Goal: Task Accomplishment & Management: Manage account settings

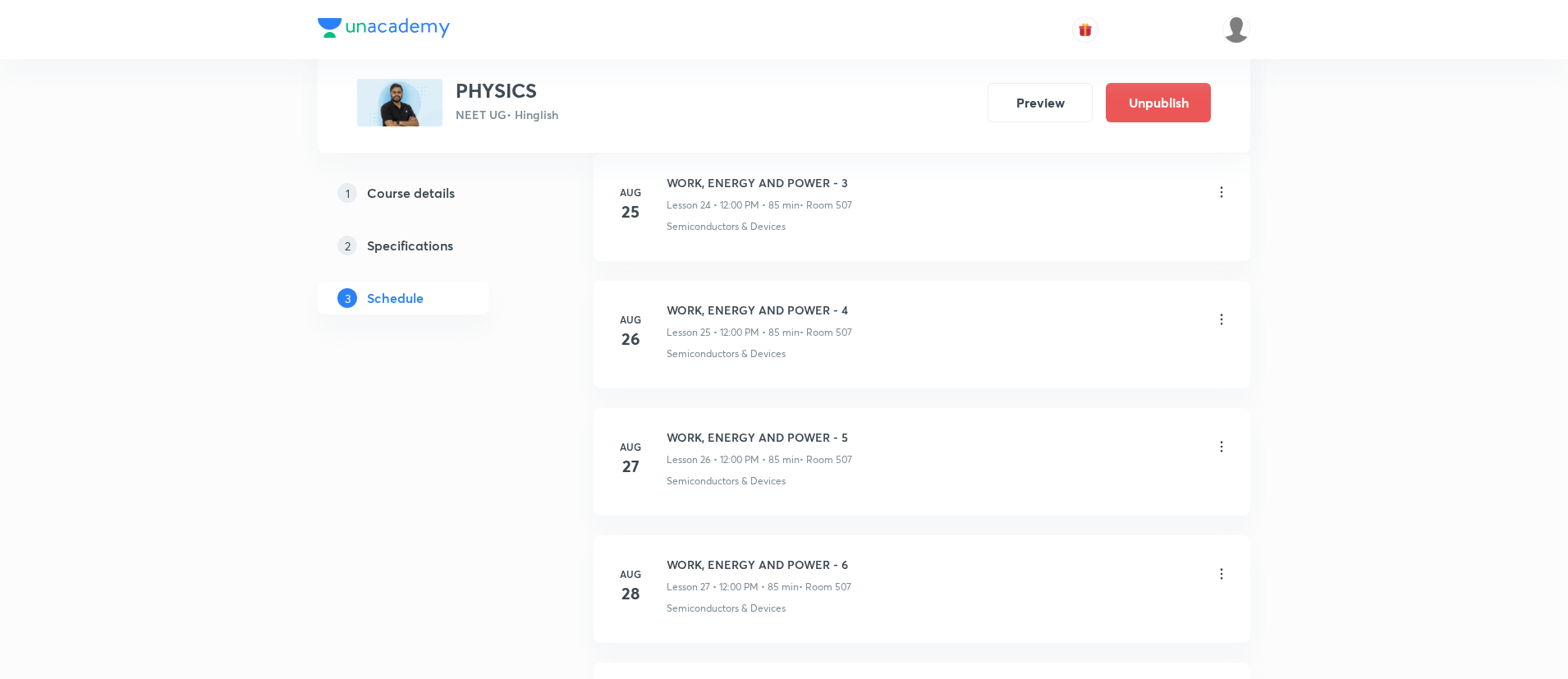
scroll to position [4708, 0]
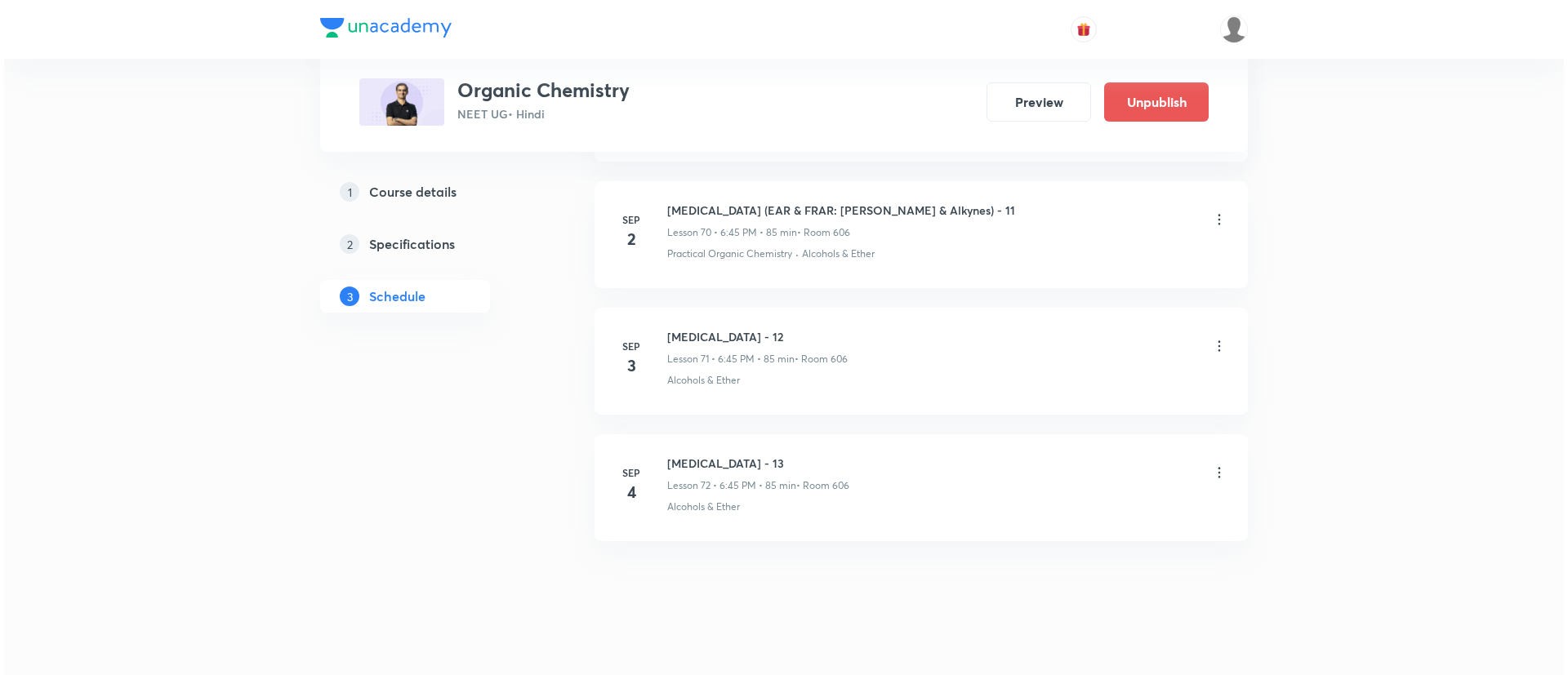
scroll to position [9966, 0]
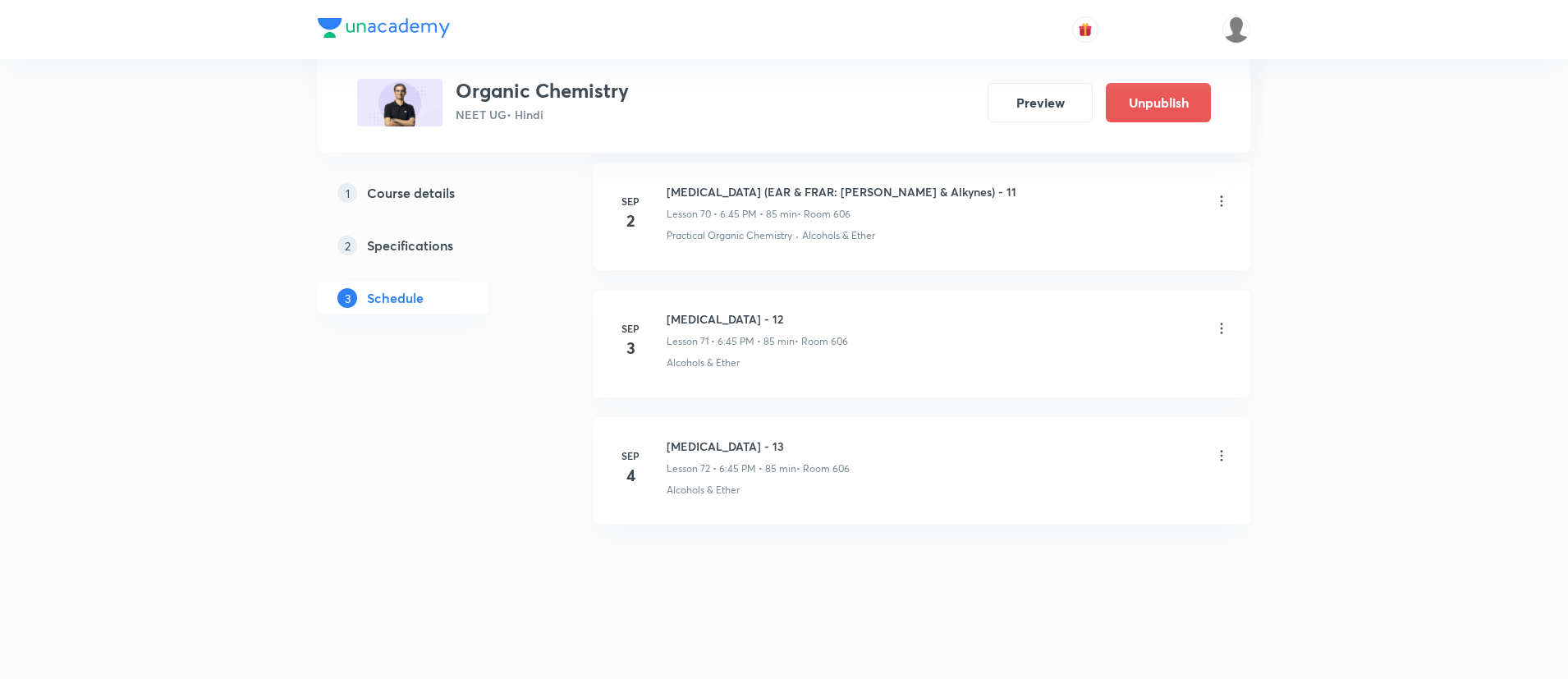
click at [1224, 325] on icon at bounding box center [1222, 328] width 17 height 17
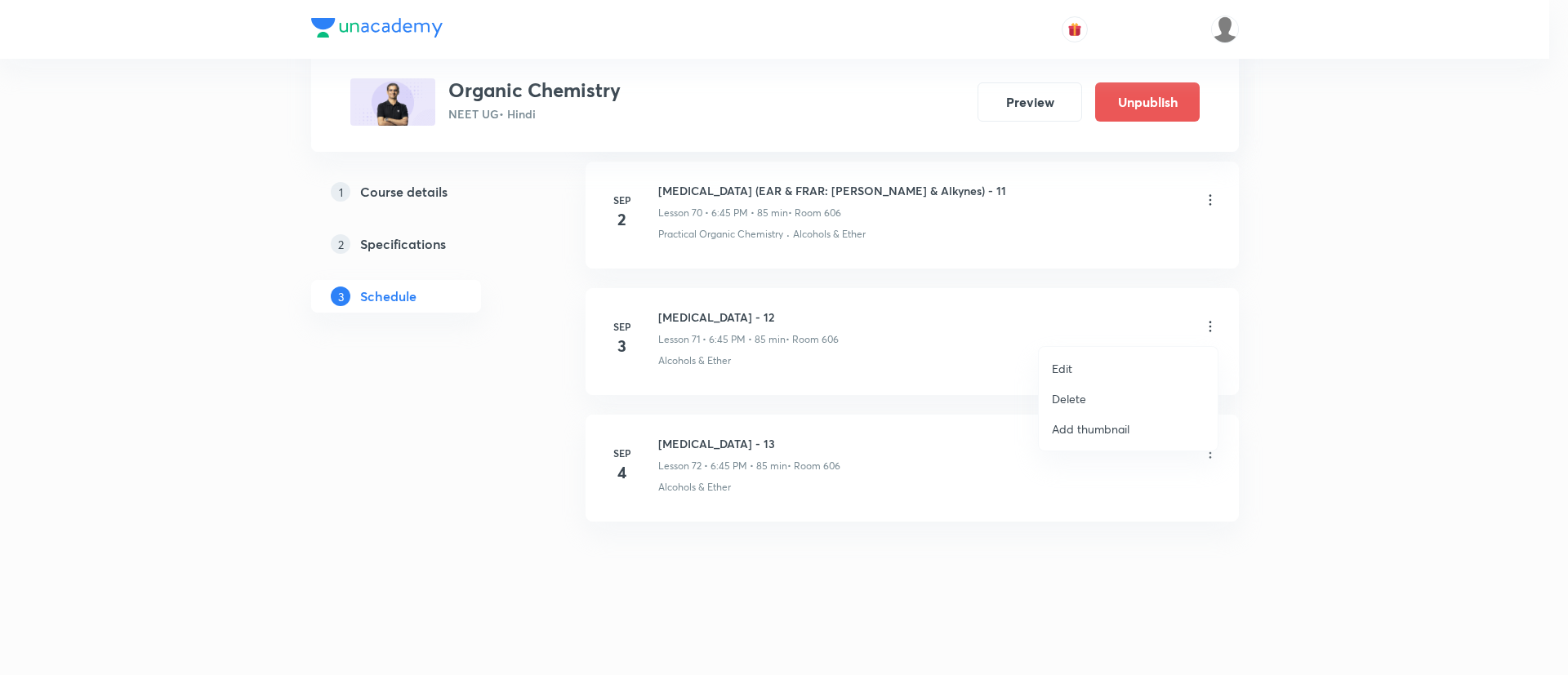
click at [1217, 323] on div at bounding box center [784, 337] width 1568 height 675
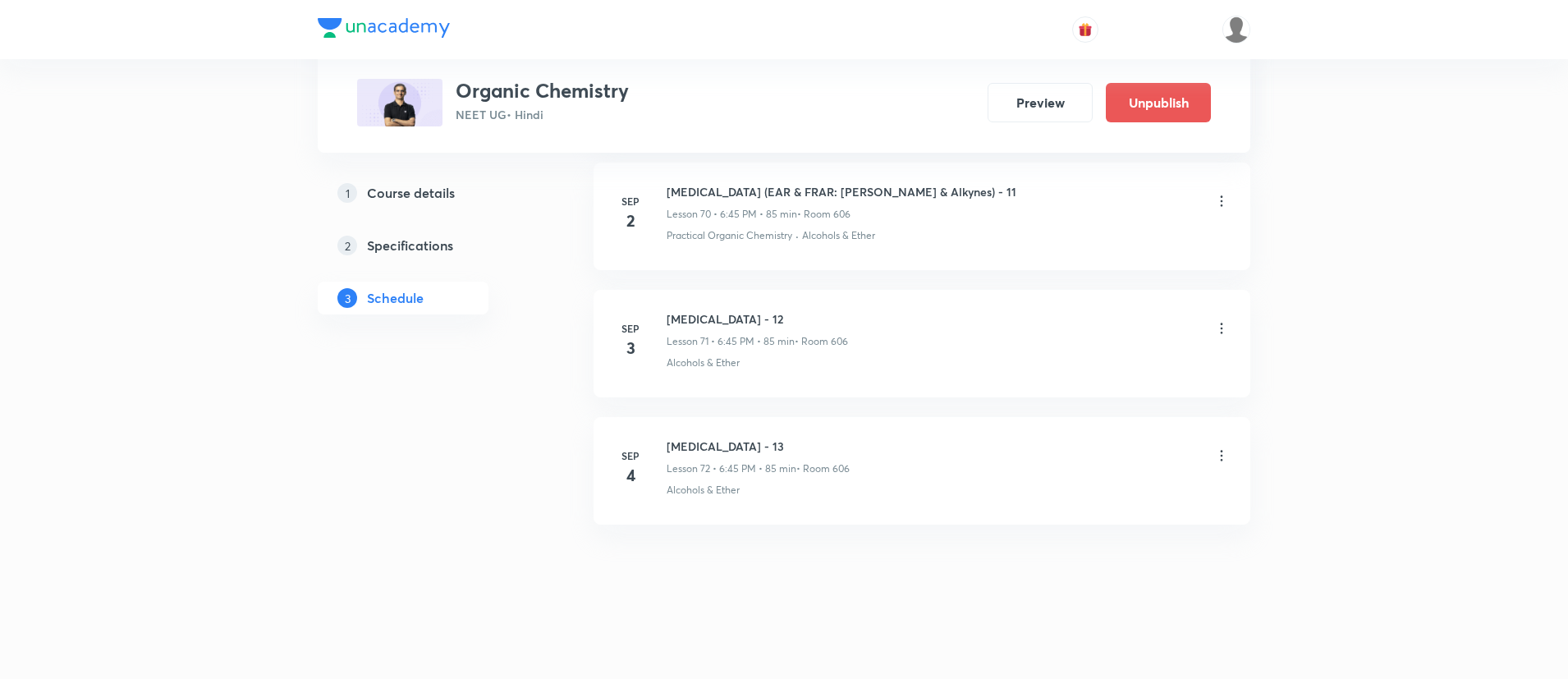
click at [1218, 320] on icon at bounding box center [1222, 328] width 17 height 17
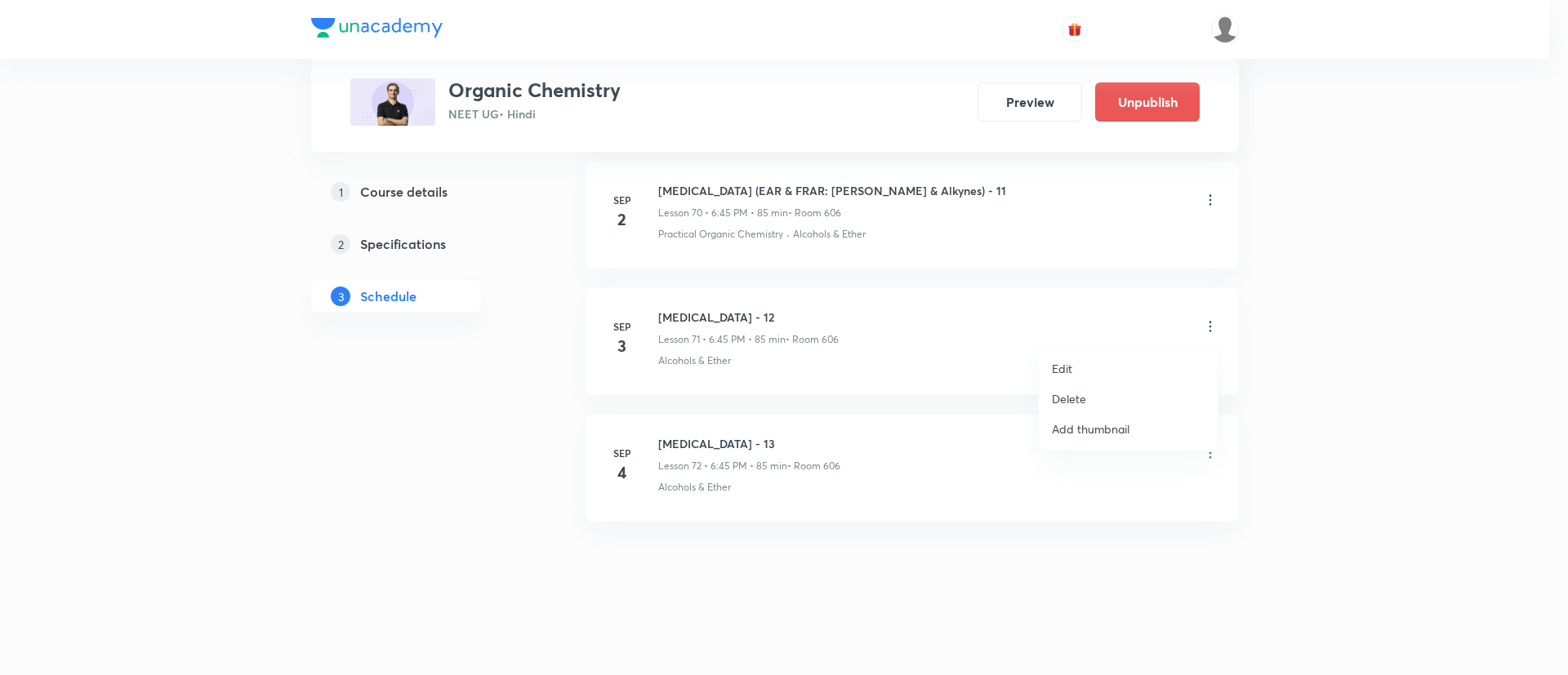
click at [1052, 361] on p "Edit" at bounding box center [1062, 368] width 20 height 17
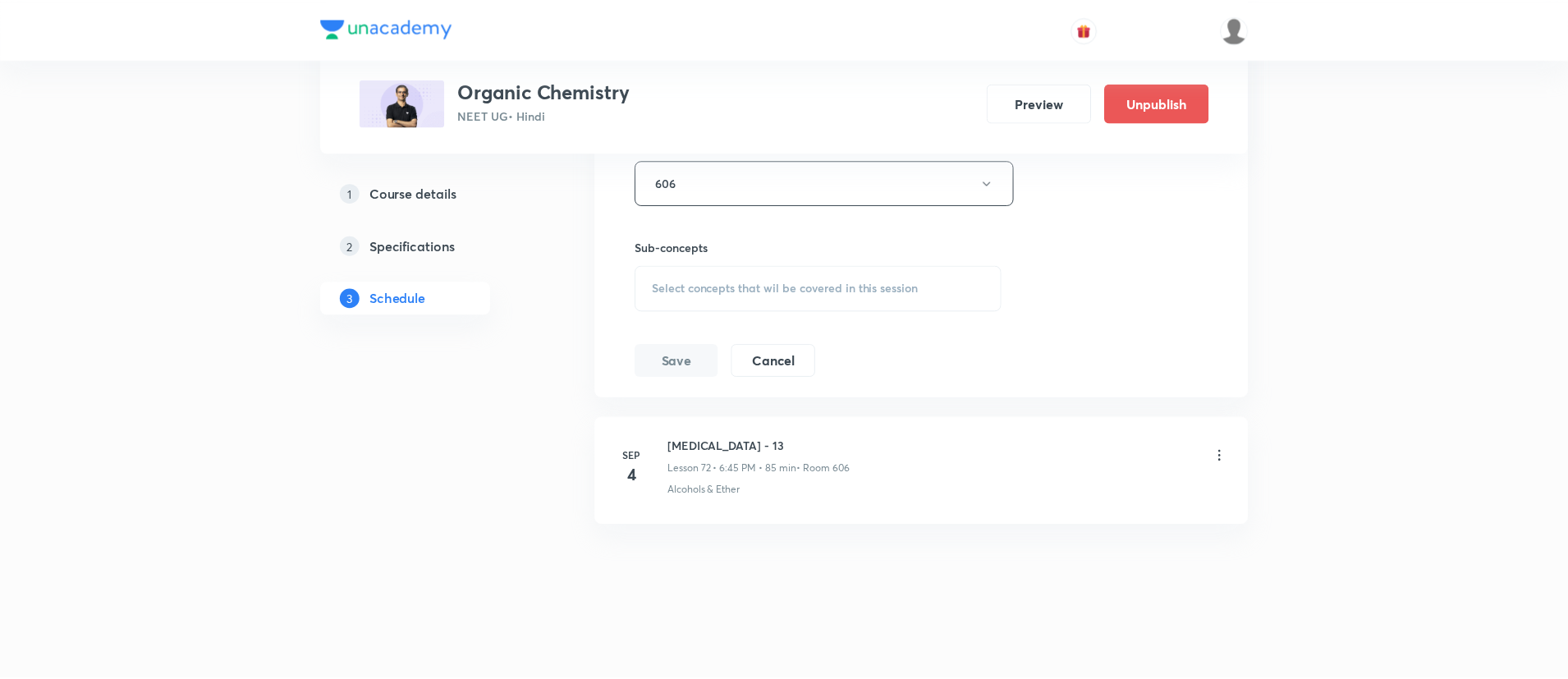
scroll to position [9884, 0]
click at [679, 293] on span "Select concepts that wil be covered in this session" at bounding box center [784, 287] width 267 height 13
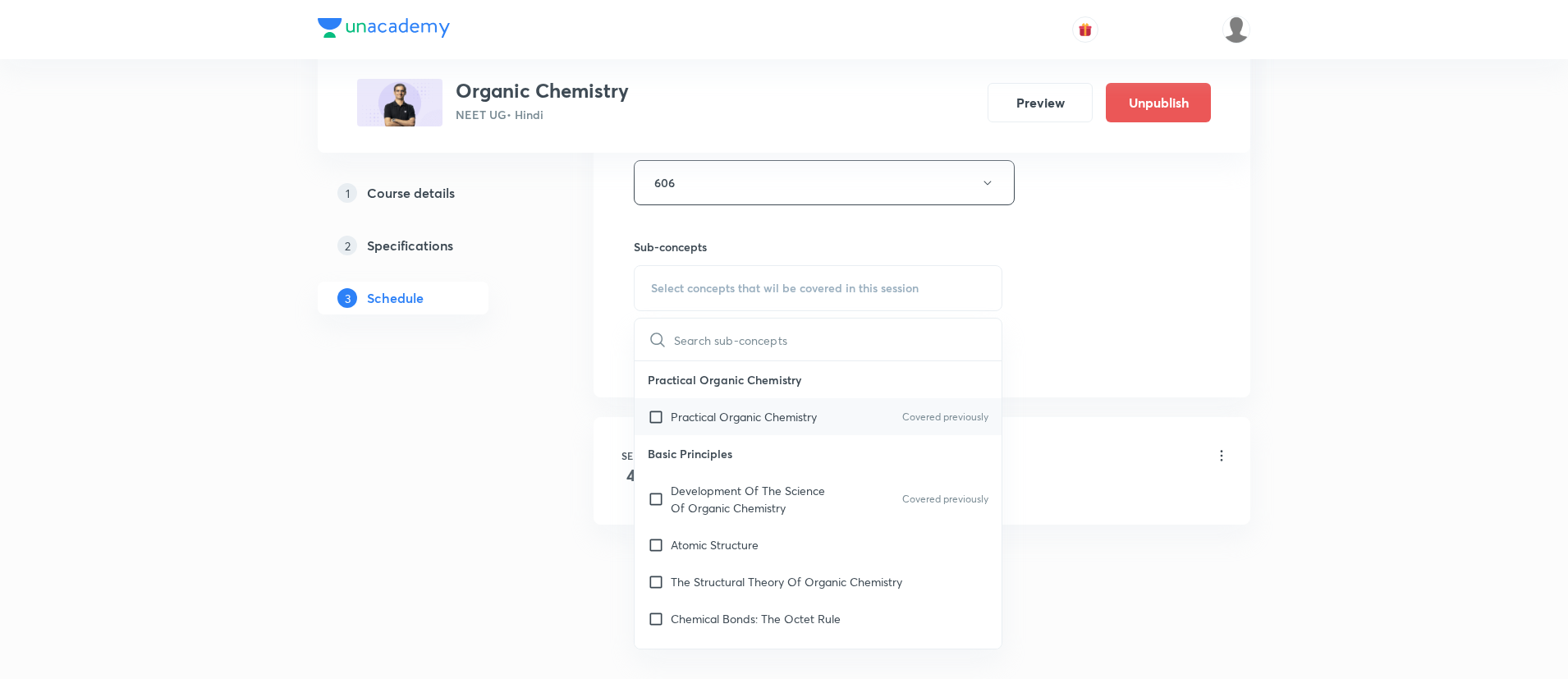
click at [670, 408] on input "checkbox" at bounding box center [659, 417] width 23 height 18
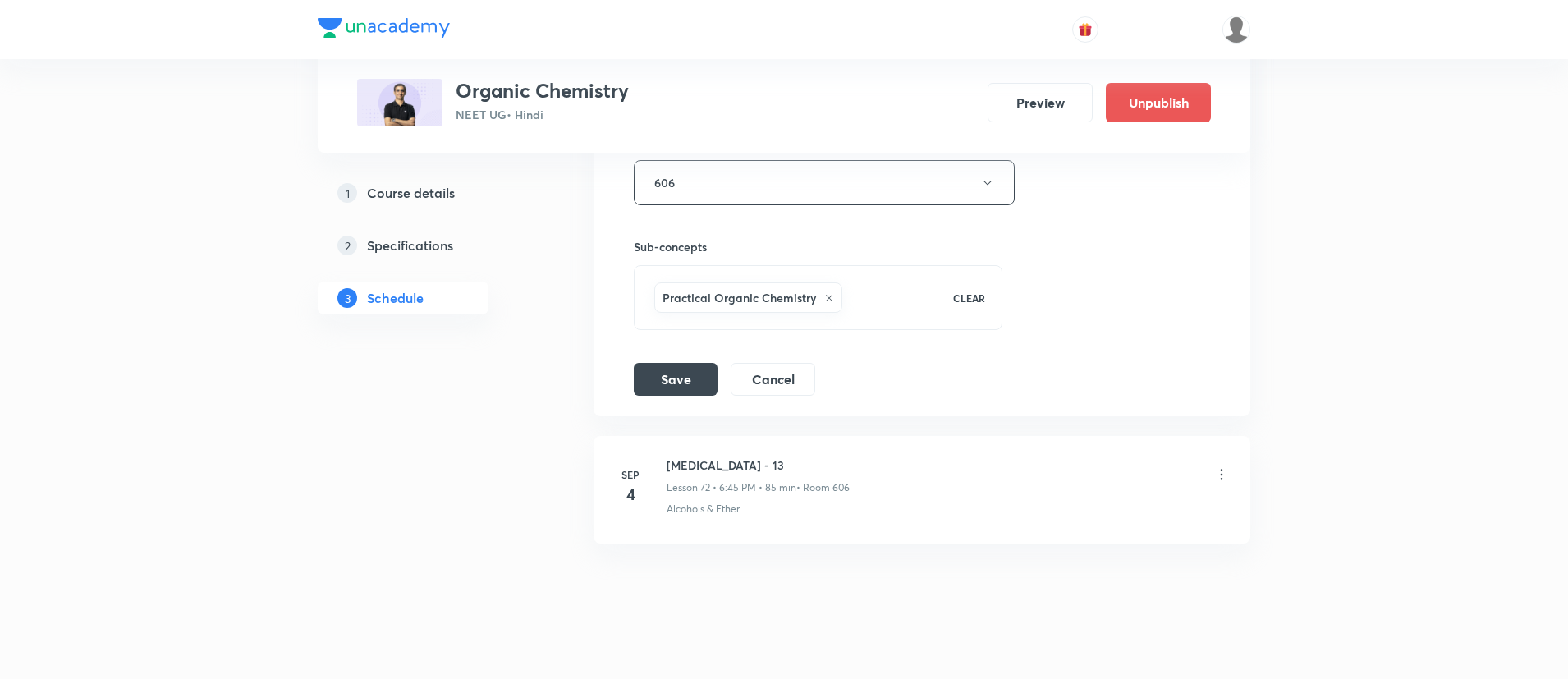
click at [1185, 315] on div "Session title 17/99 HYDROCARBONS - 12 ​ Schedule for Sep 3, 2025, 6:45 PM ​ Dur…" at bounding box center [922, 39] width 577 height 715
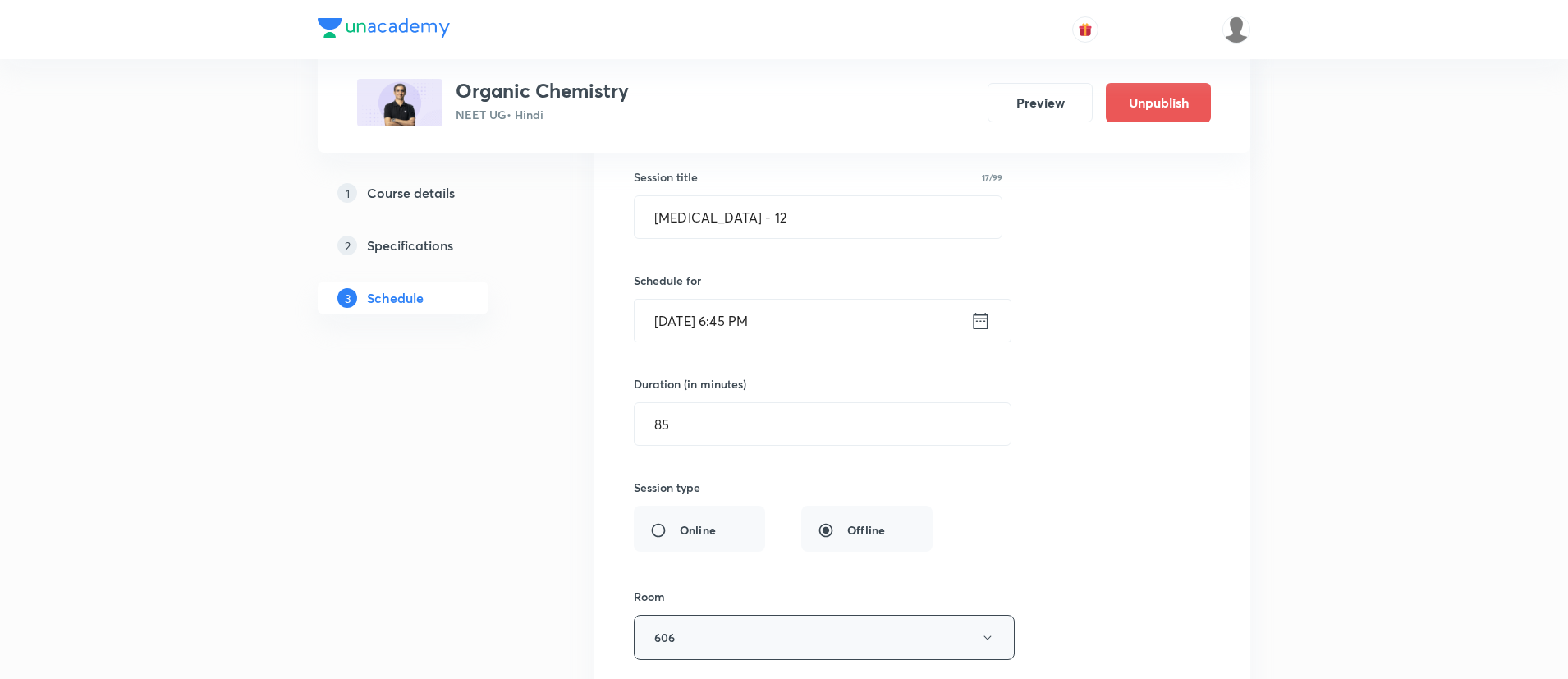
scroll to position [9428, 0]
drag, startPoint x: 812, startPoint y: 219, endPoint x: 410, endPoint y: 285, distance: 407.4
paste input "Alkanes (Hydrocarbons, FRSR)"
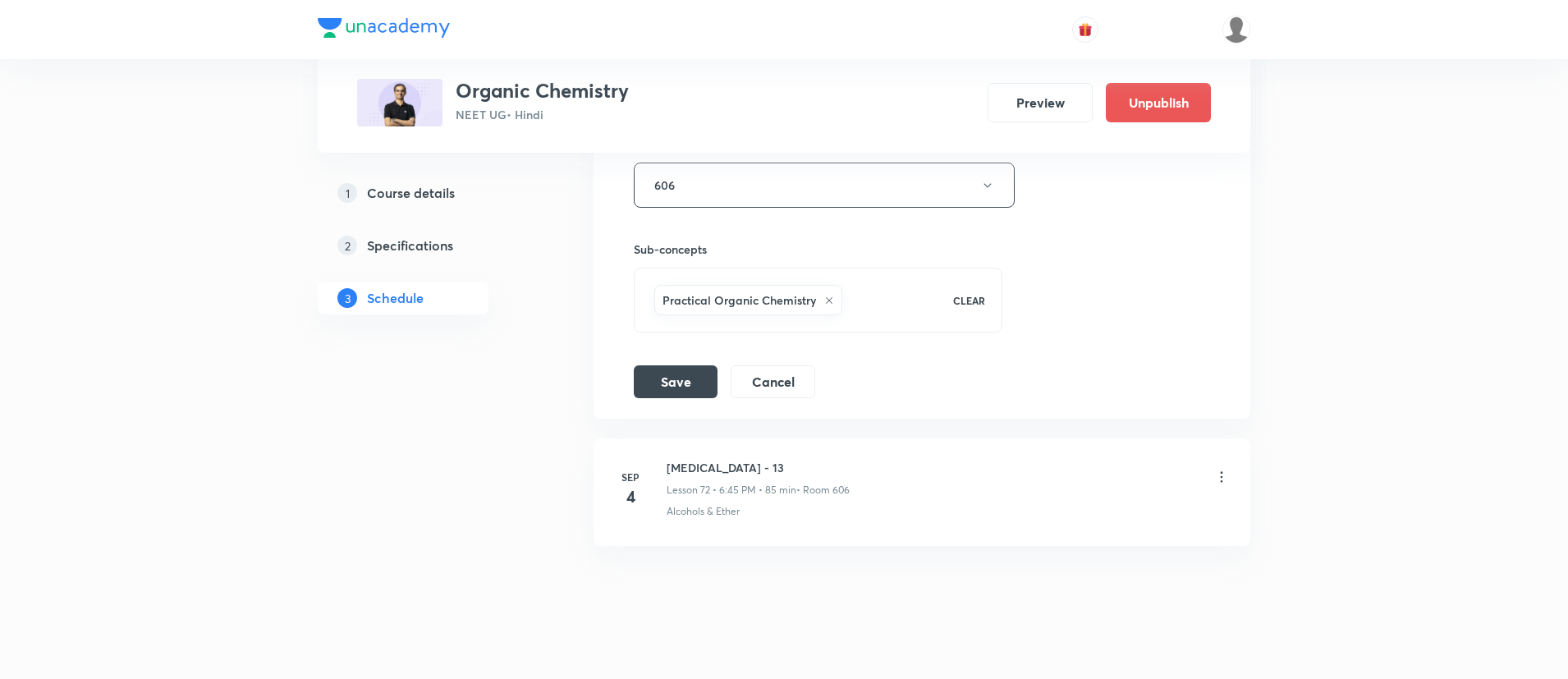
scroll to position [9903, 0]
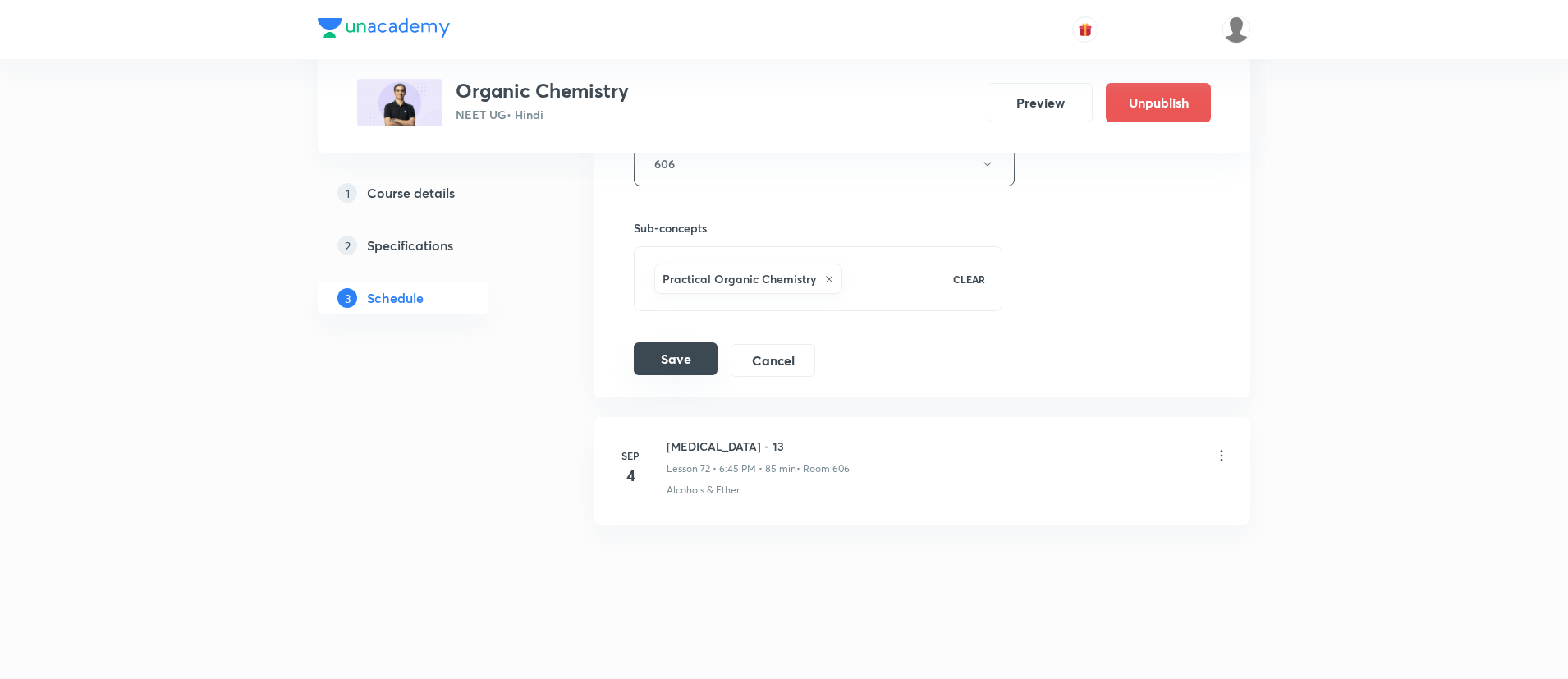
type input "Alkanes (Hydrocarbons, FRSR) - 12"
click at [666, 372] on button "Save" at bounding box center [676, 358] width 84 height 32
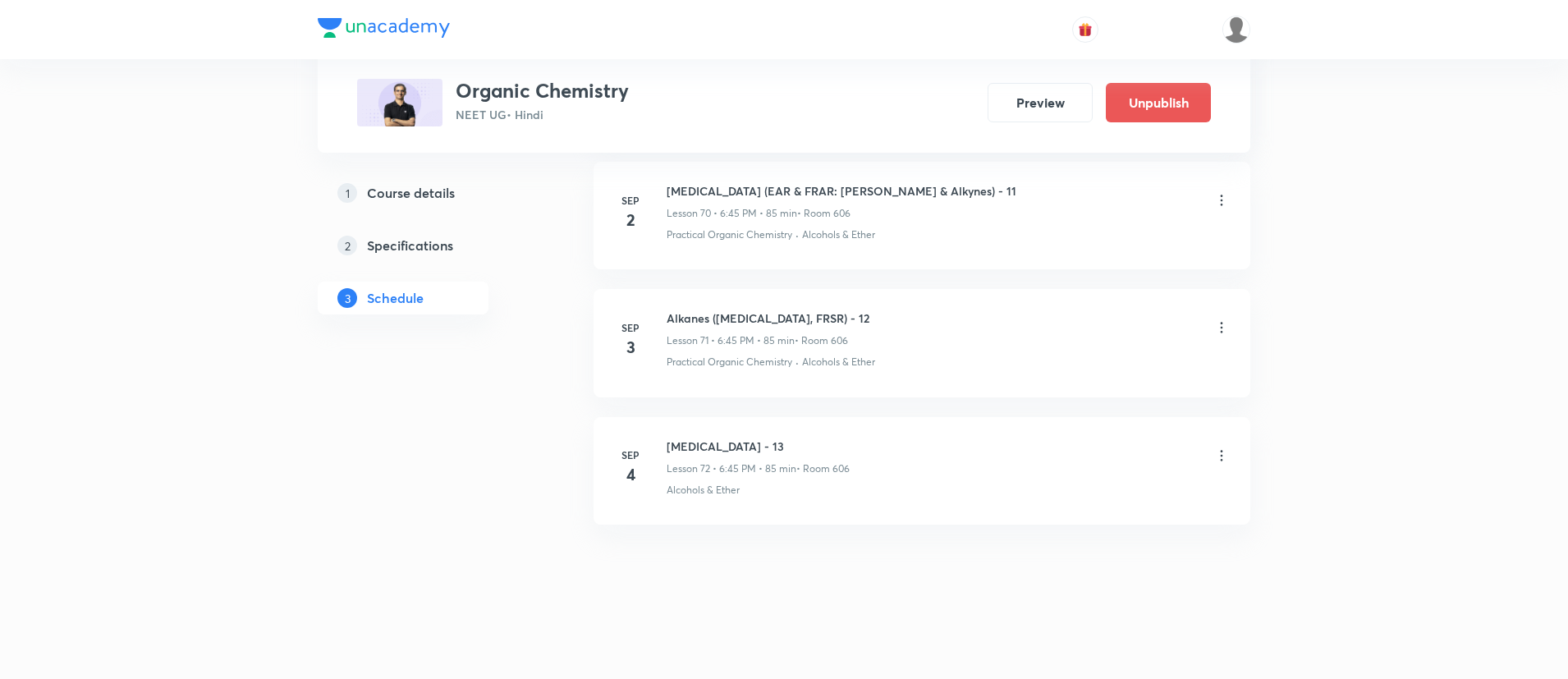
scroll to position [9272, 0]
click at [1225, 457] on icon at bounding box center [1222, 456] width 17 height 17
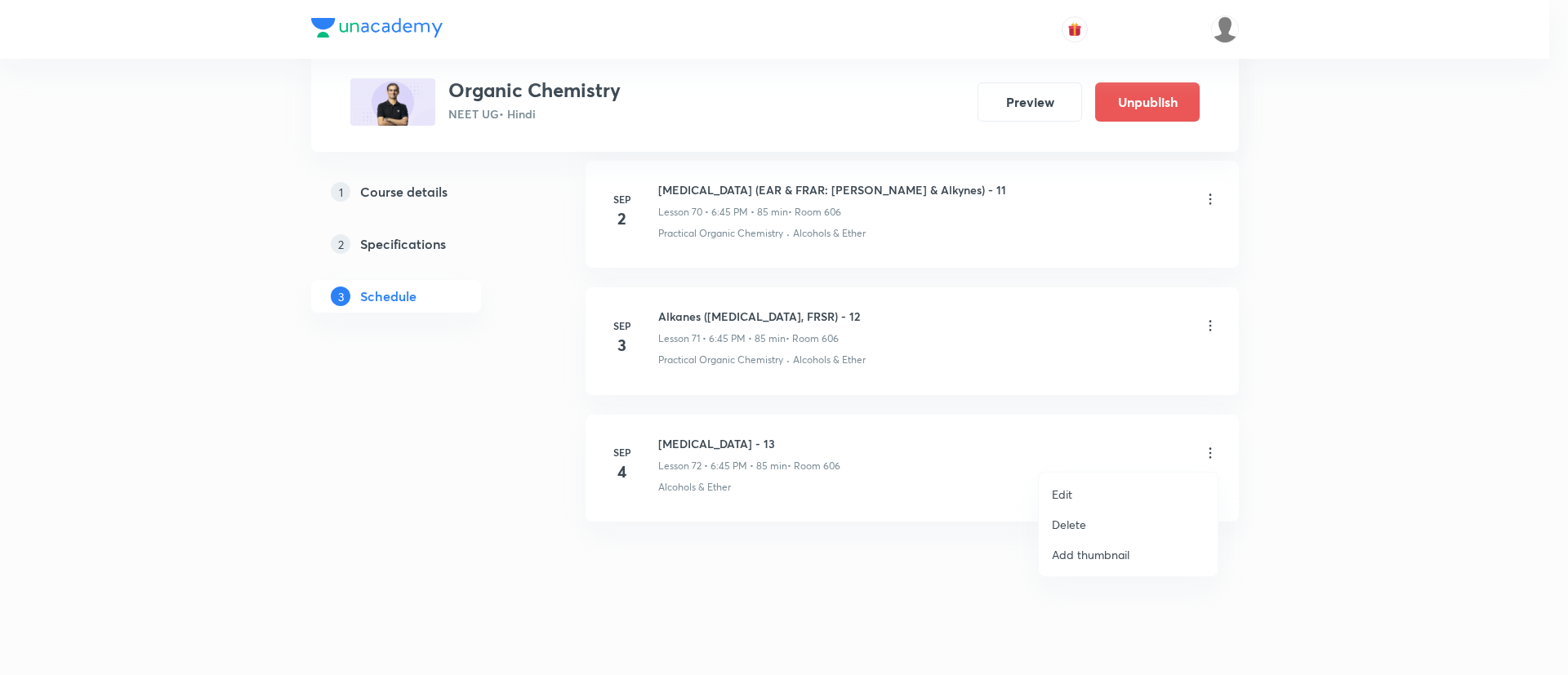
click at [1062, 499] on p "Edit" at bounding box center [1062, 494] width 20 height 17
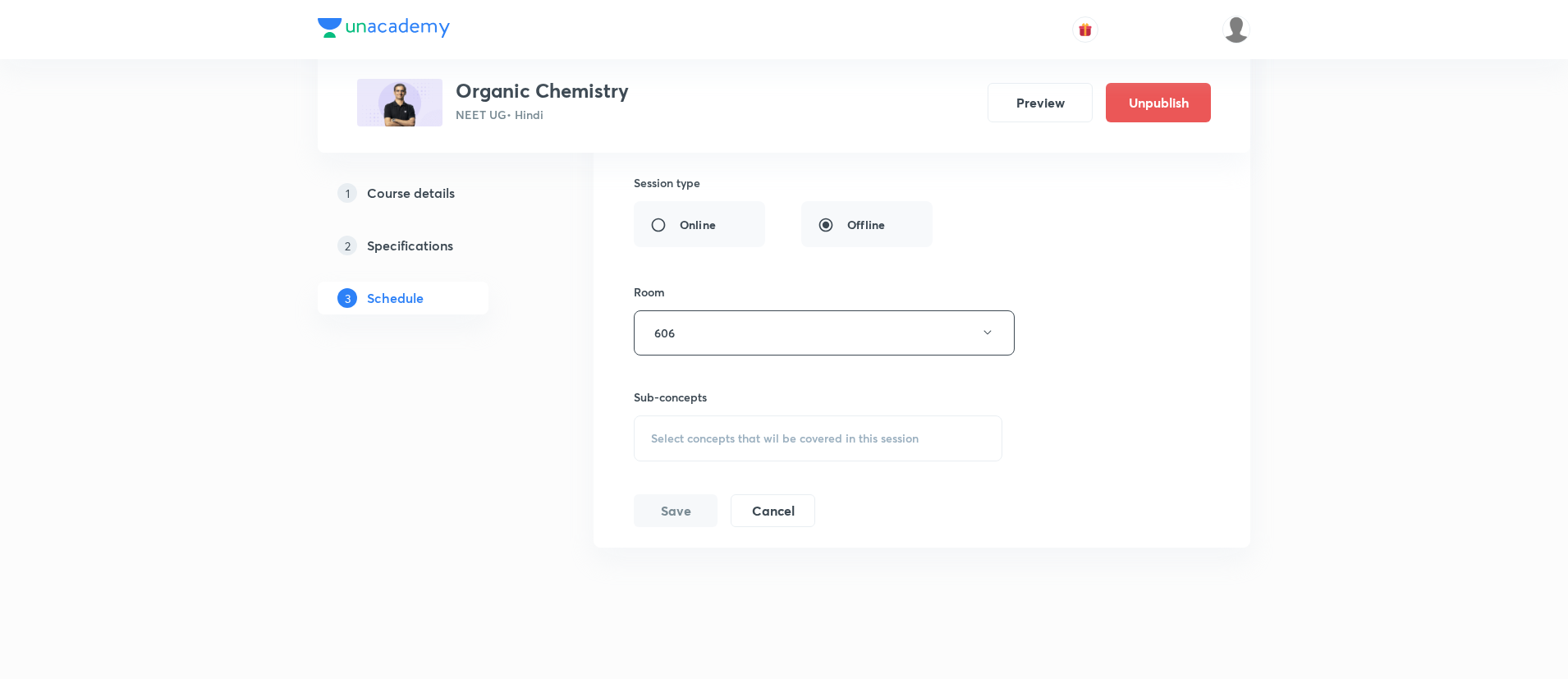
scroll to position [9884, 0]
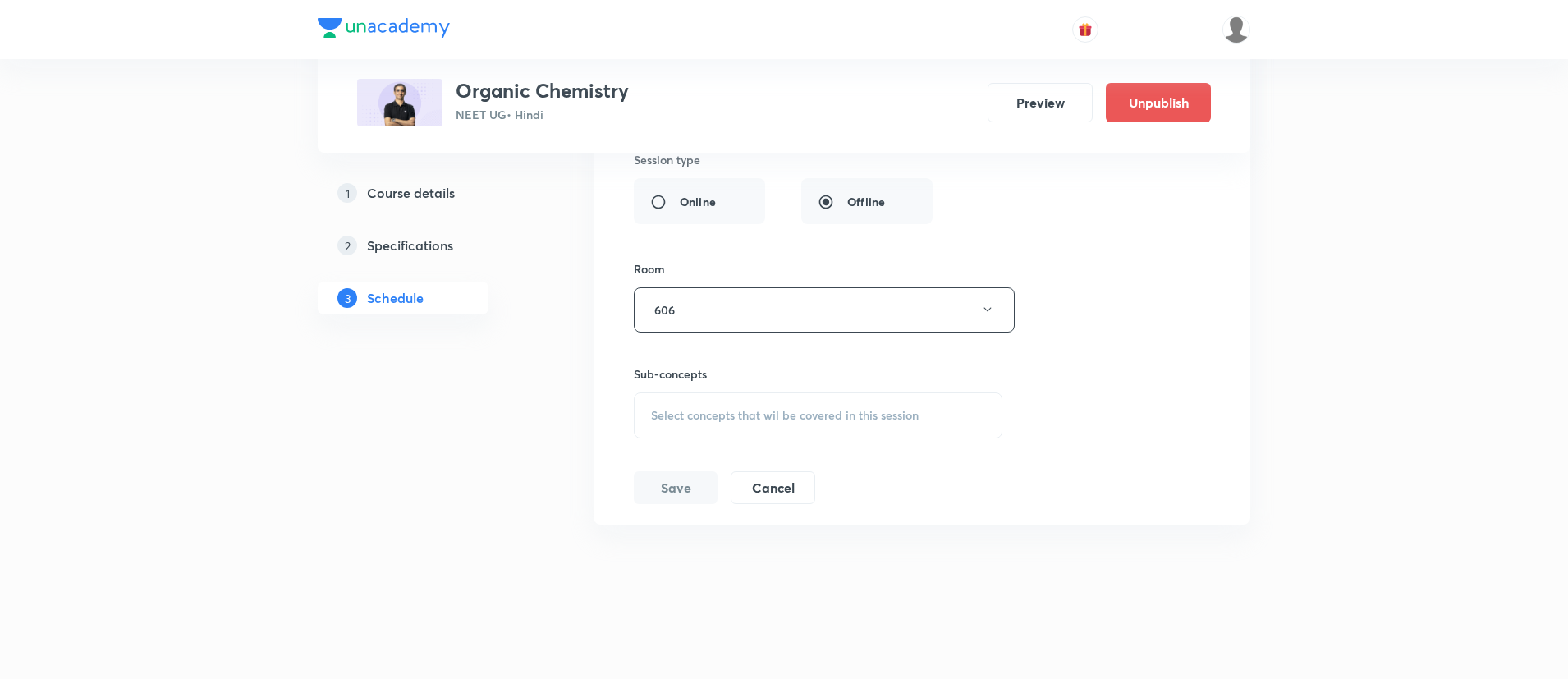
click at [715, 414] on span "Select concepts that wil be covered in this session" at bounding box center [784, 415] width 267 height 13
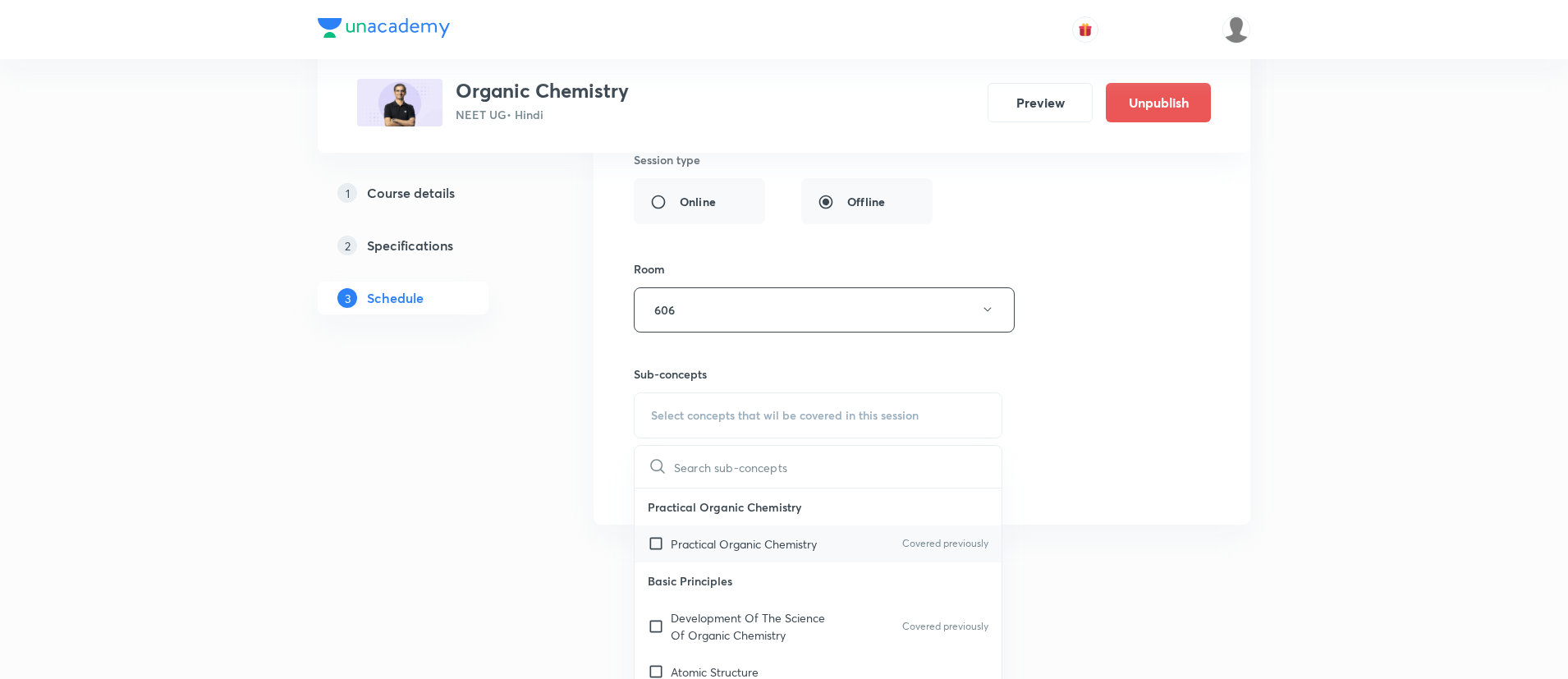
click at [713, 546] on p "Practical Organic Chemistry" at bounding box center [743, 544] width 146 height 18
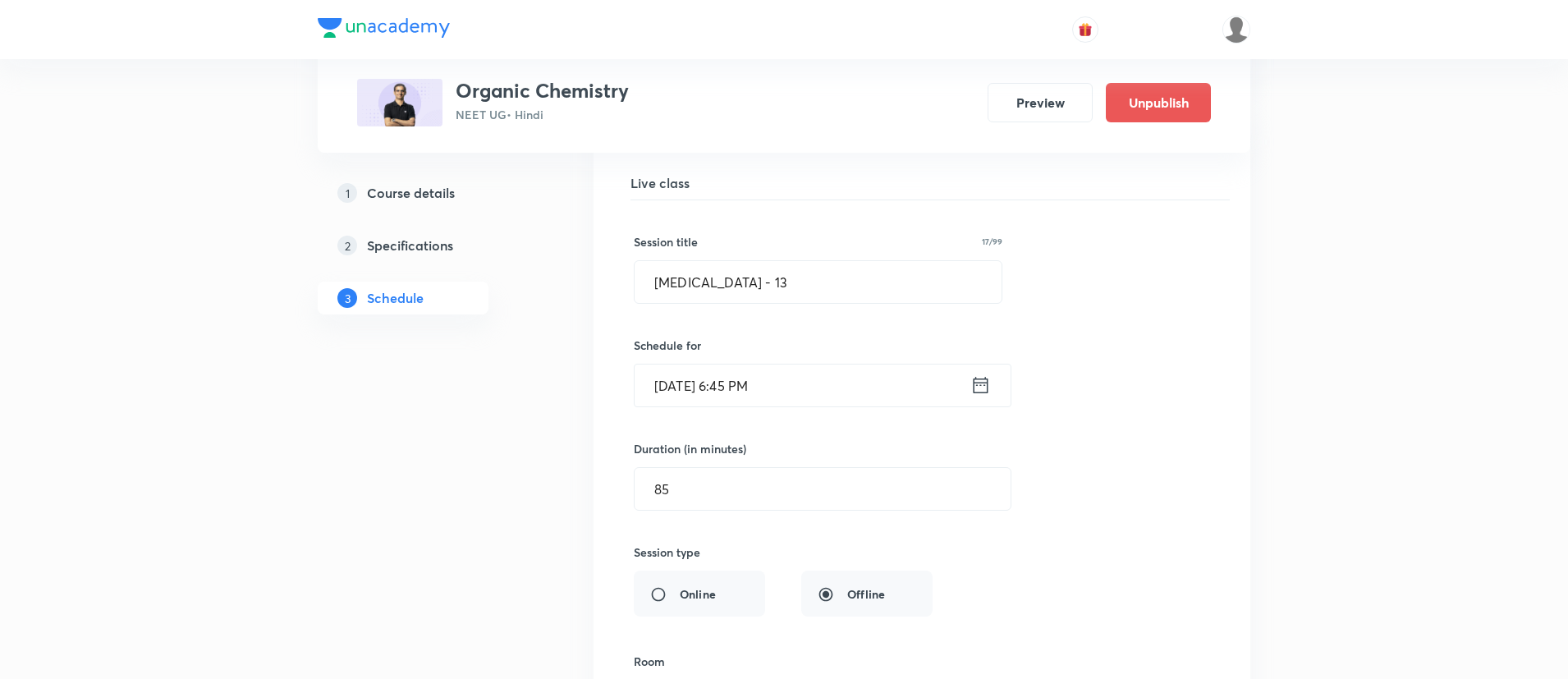
scroll to position [9487, 0]
drag, startPoint x: 804, startPoint y: 280, endPoint x: 459, endPoint y: 367, distance: 355.8
paste input "Alkanes (Hydrocarbons, FRSR)"
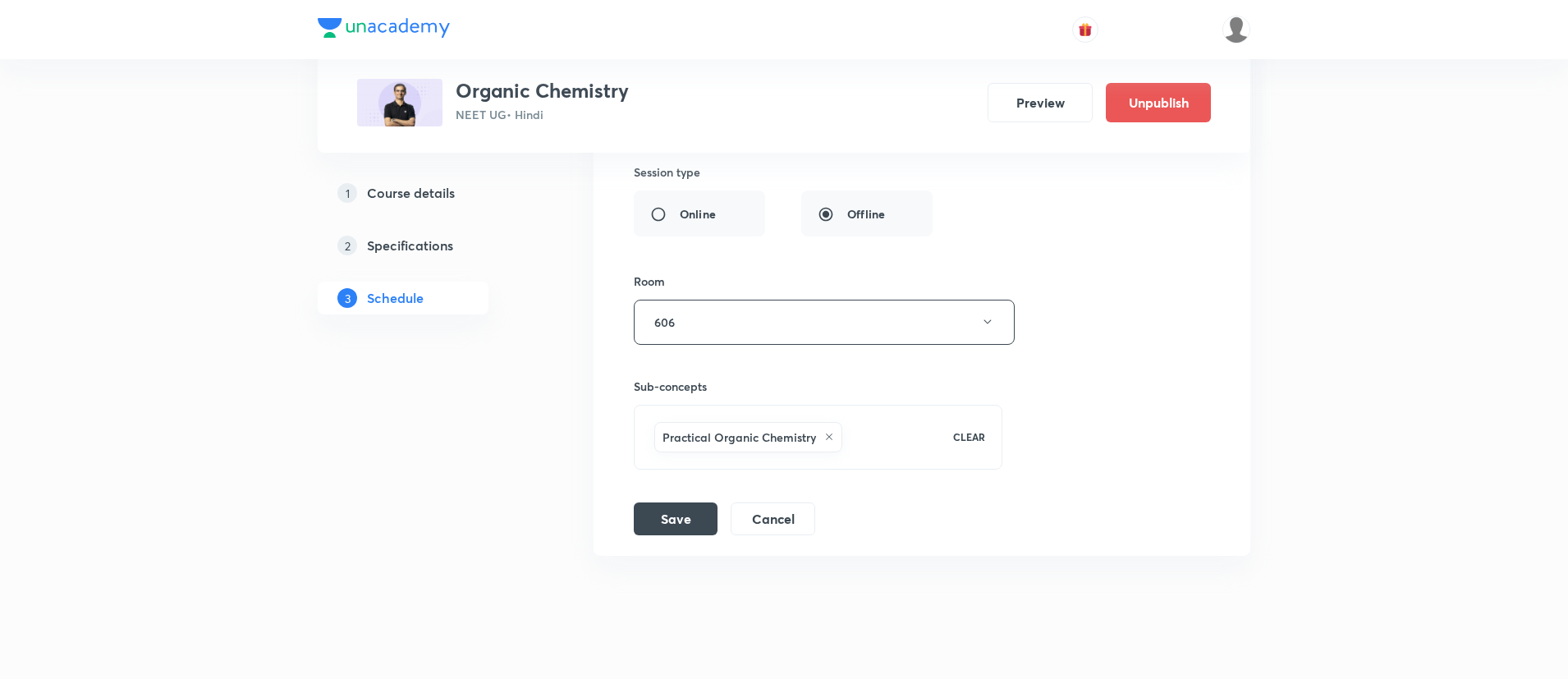
scroll to position [9903, 0]
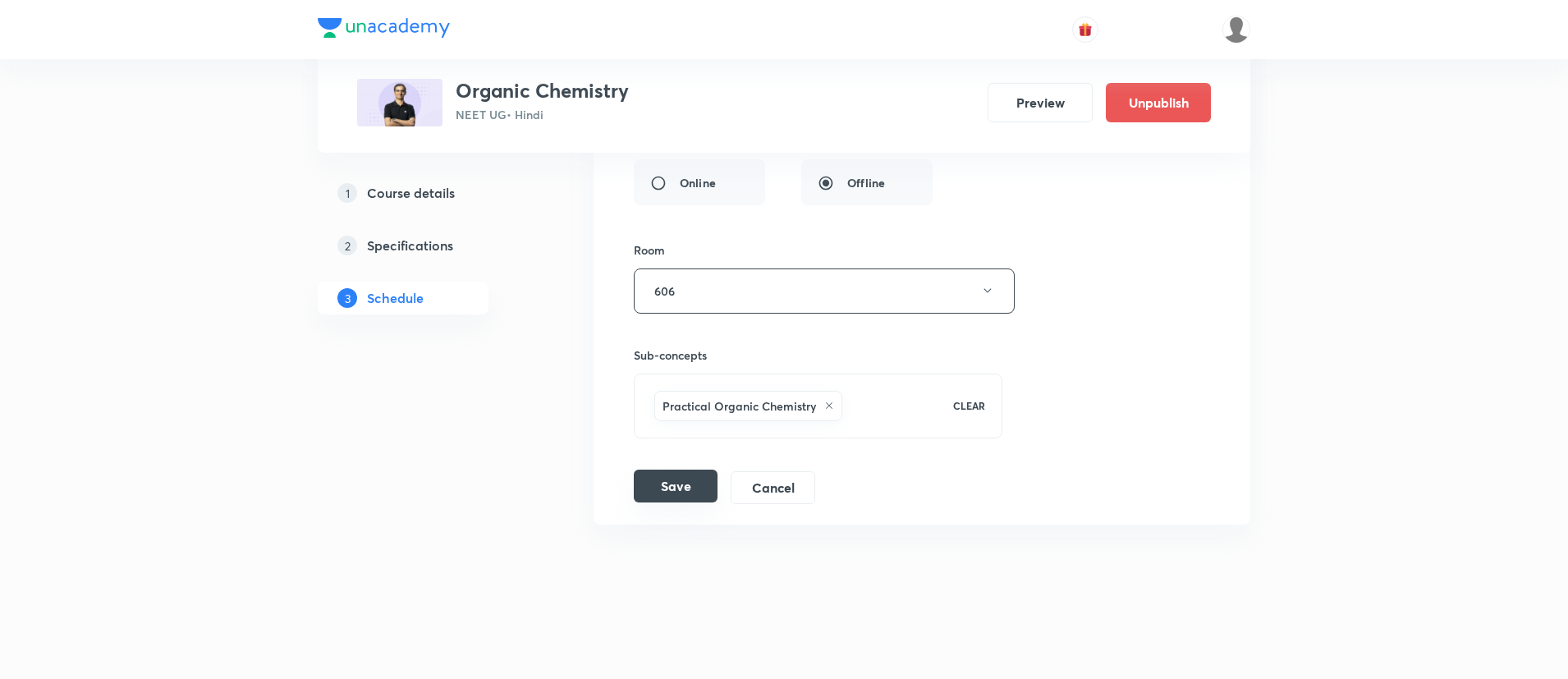
type input "Alkanes (Hydrocarbons, FRSR) - 13"
click at [682, 481] on button "Save" at bounding box center [676, 485] width 84 height 32
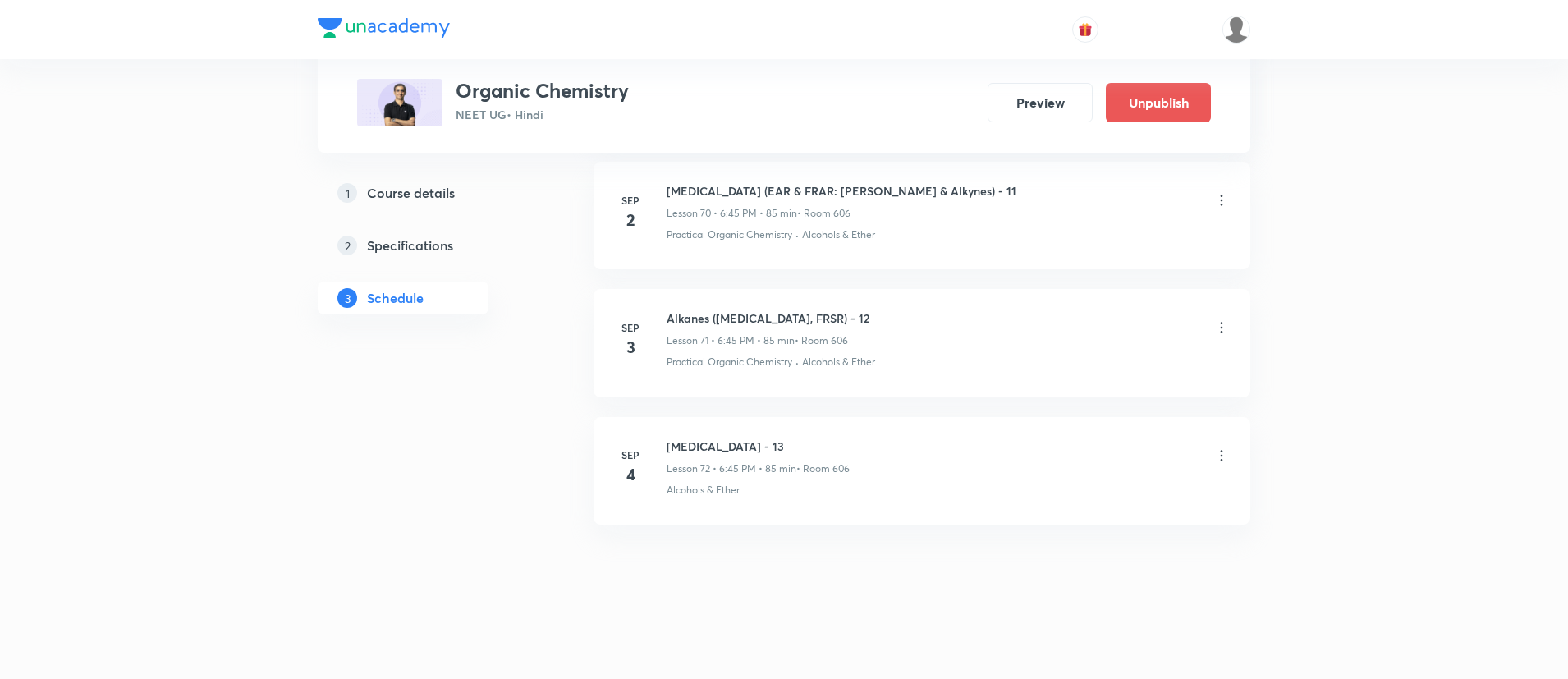
scroll to position [9272, 0]
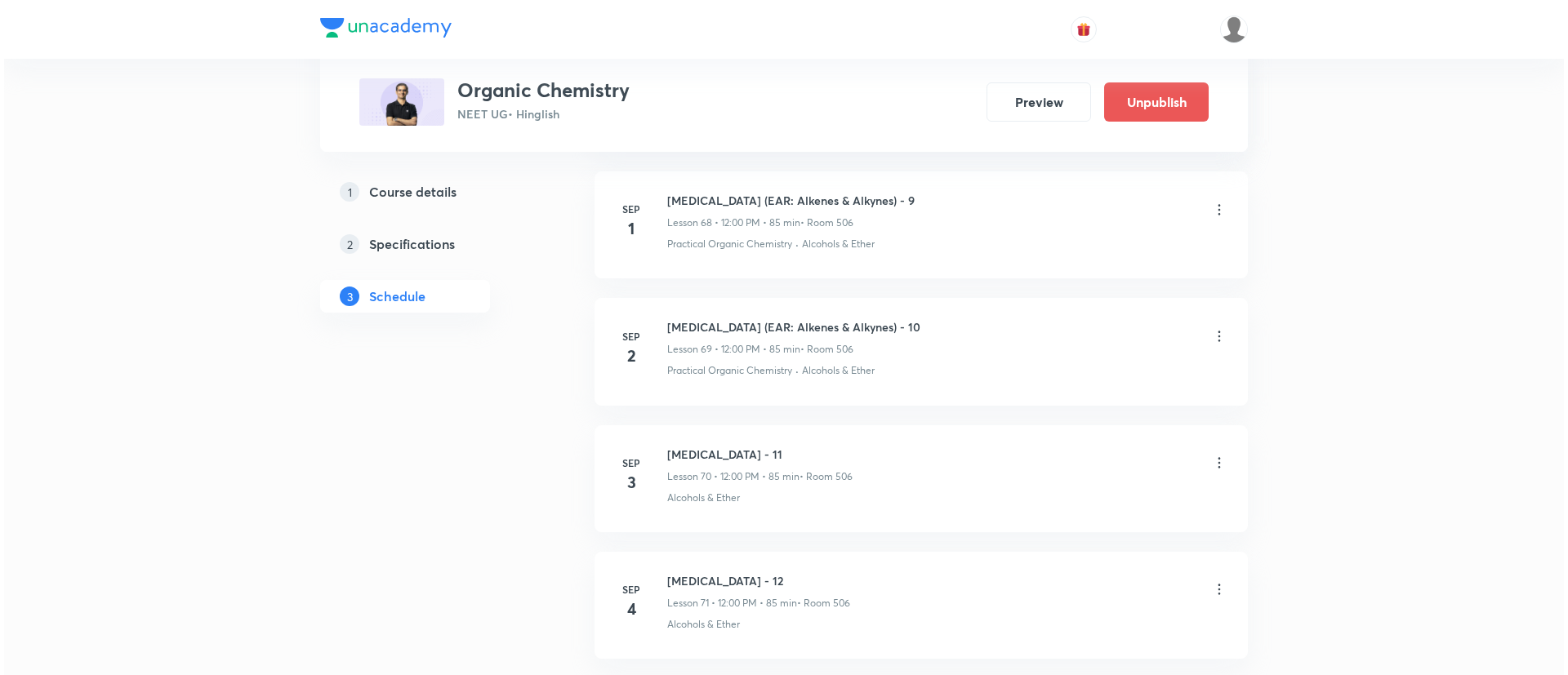
scroll to position [9839, 0]
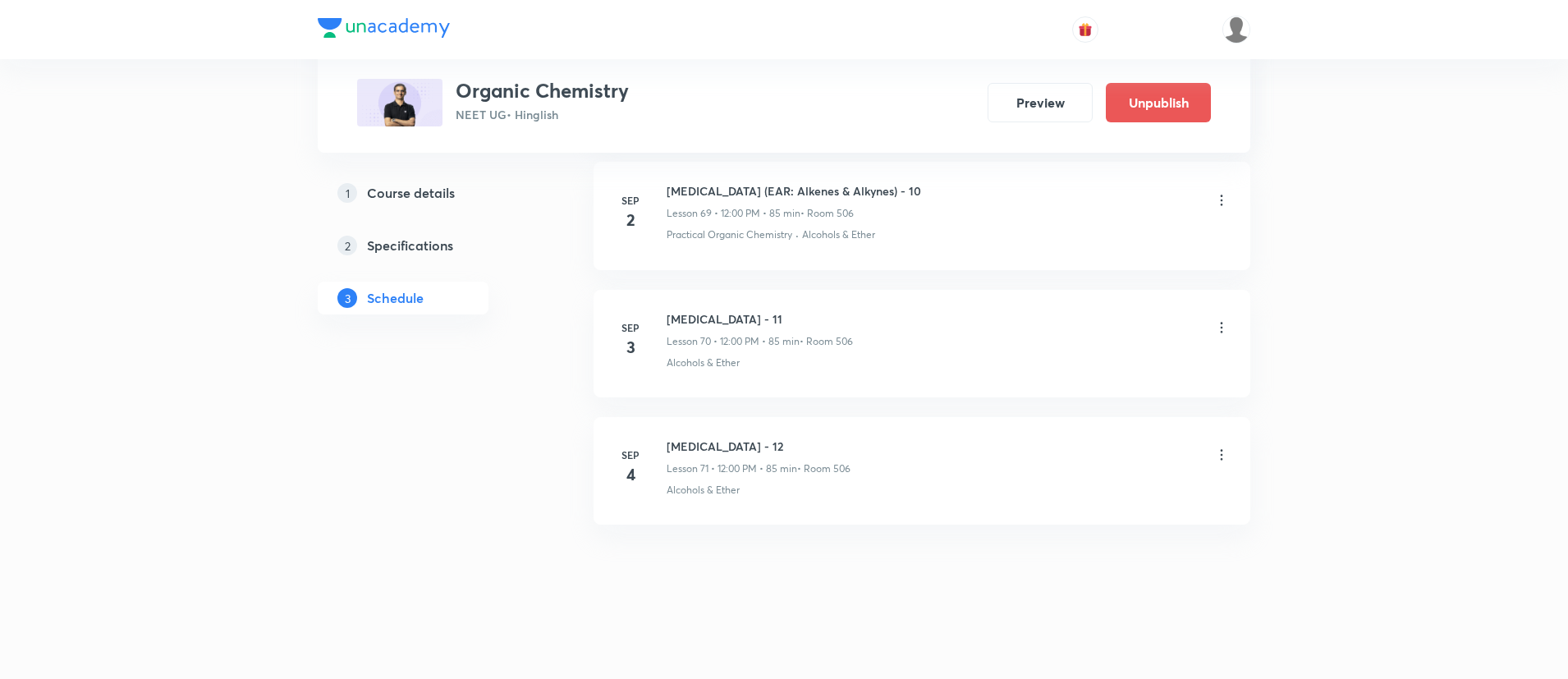
click at [1231, 463] on li "Sep 4 HYDROCARBONS - 12 Lesson 71 • 12:00 PM • 85 min • Room 506 Alcohols & Eth…" at bounding box center [922, 470] width 657 height 108
click at [1224, 453] on icon at bounding box center [1222, 455] width 17 height 17
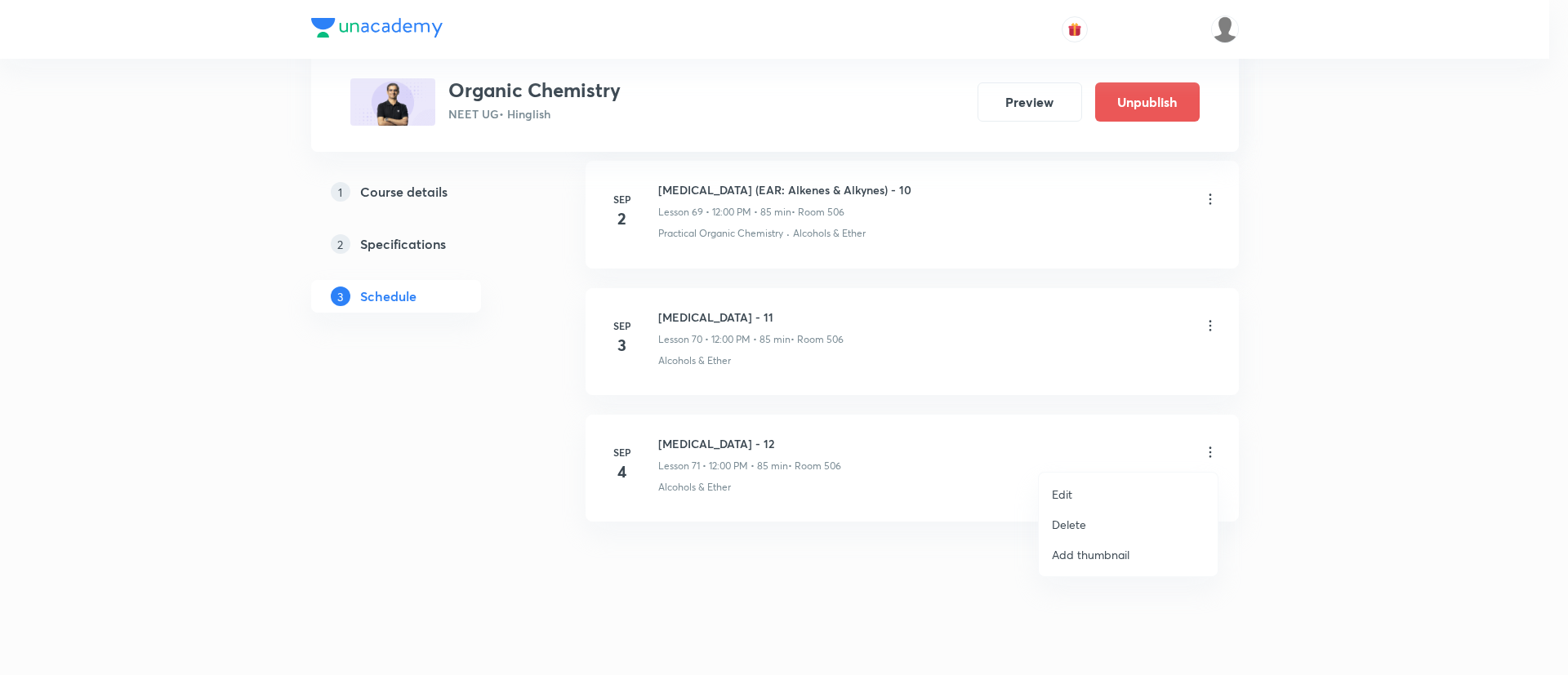
click at [1059, 491] on p "Edit" at bounding box center [1062, 494] width 20 height 17
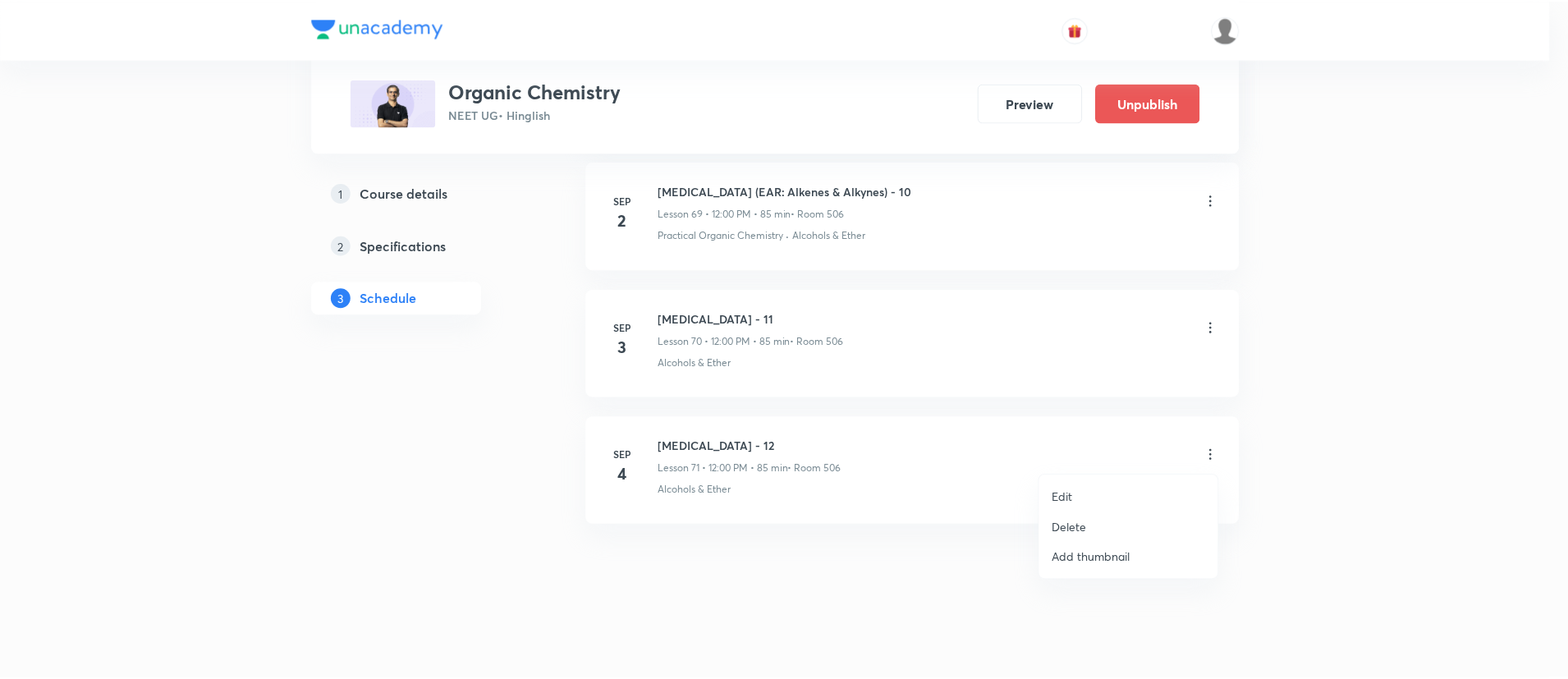
scroll to position [9756, 0]
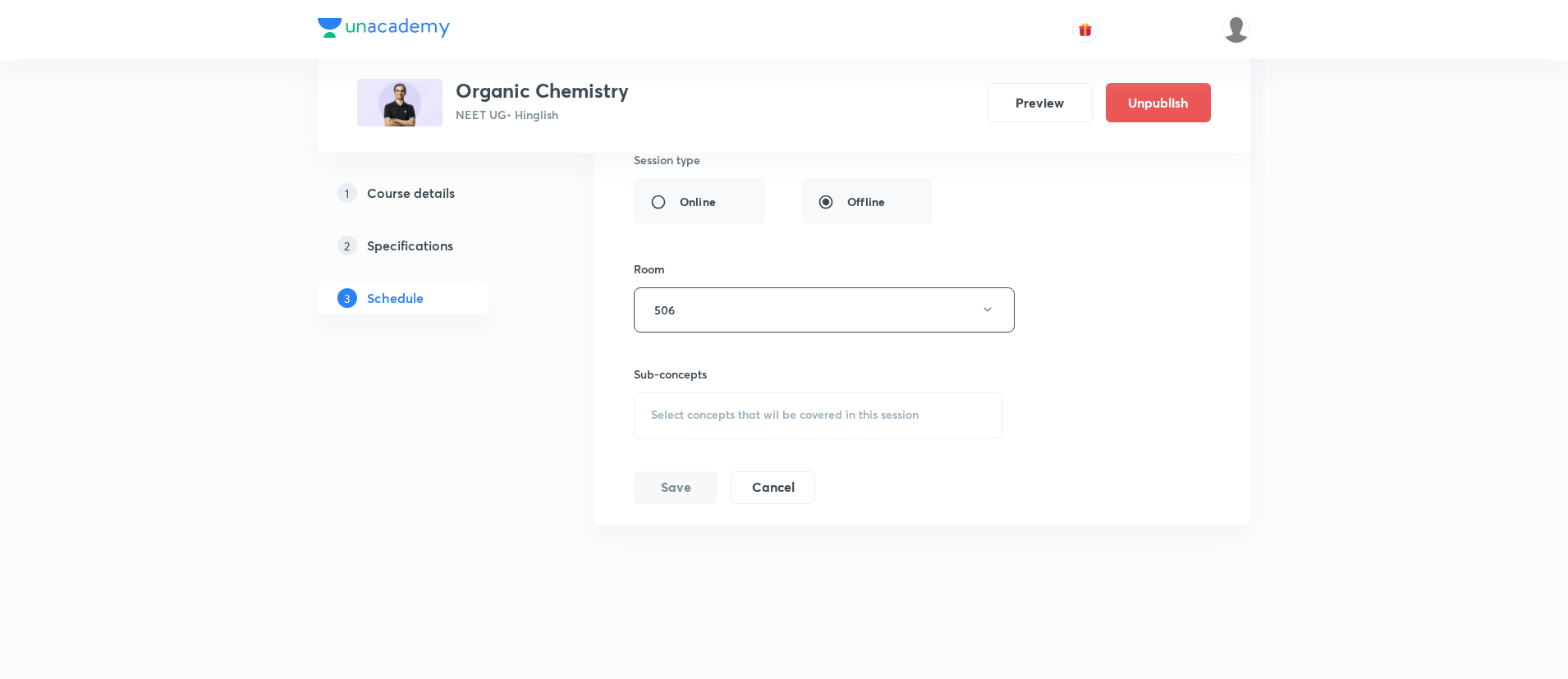
click at [784, 439] on div "Session title 17/99 HYDROCARBONS - 12 ​ Schedule for Sep 4, 2025, 12:00 PM ​ Du…" at bounding box center [922, 156] width 577 height 696
click at [717, 397] on div "Select concepts that wil be covered in this session" at bounding box center [818, 415] width 369 height 46
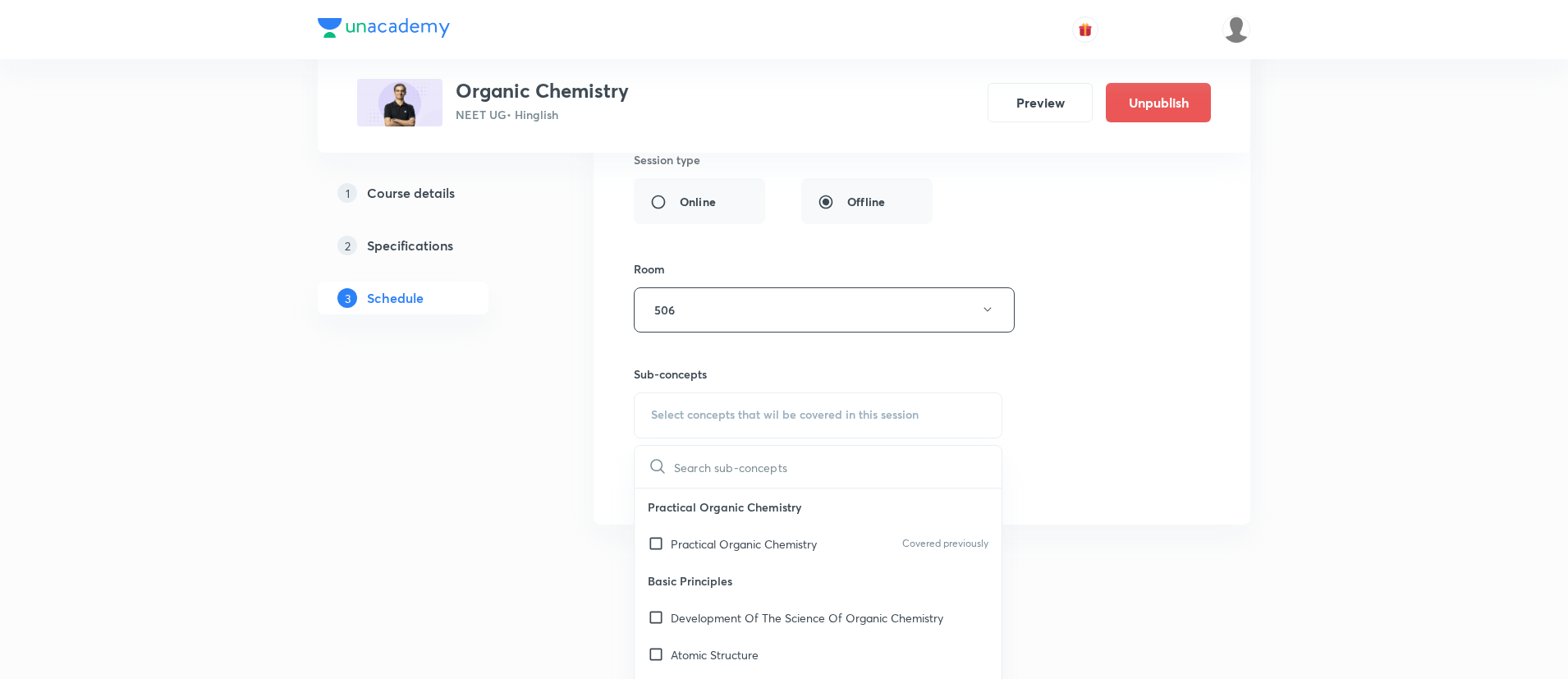
click at [701, 534] on div "Practical Organic Chemistry Covered previously" at bounding box center [818, 544] width 367 height 37
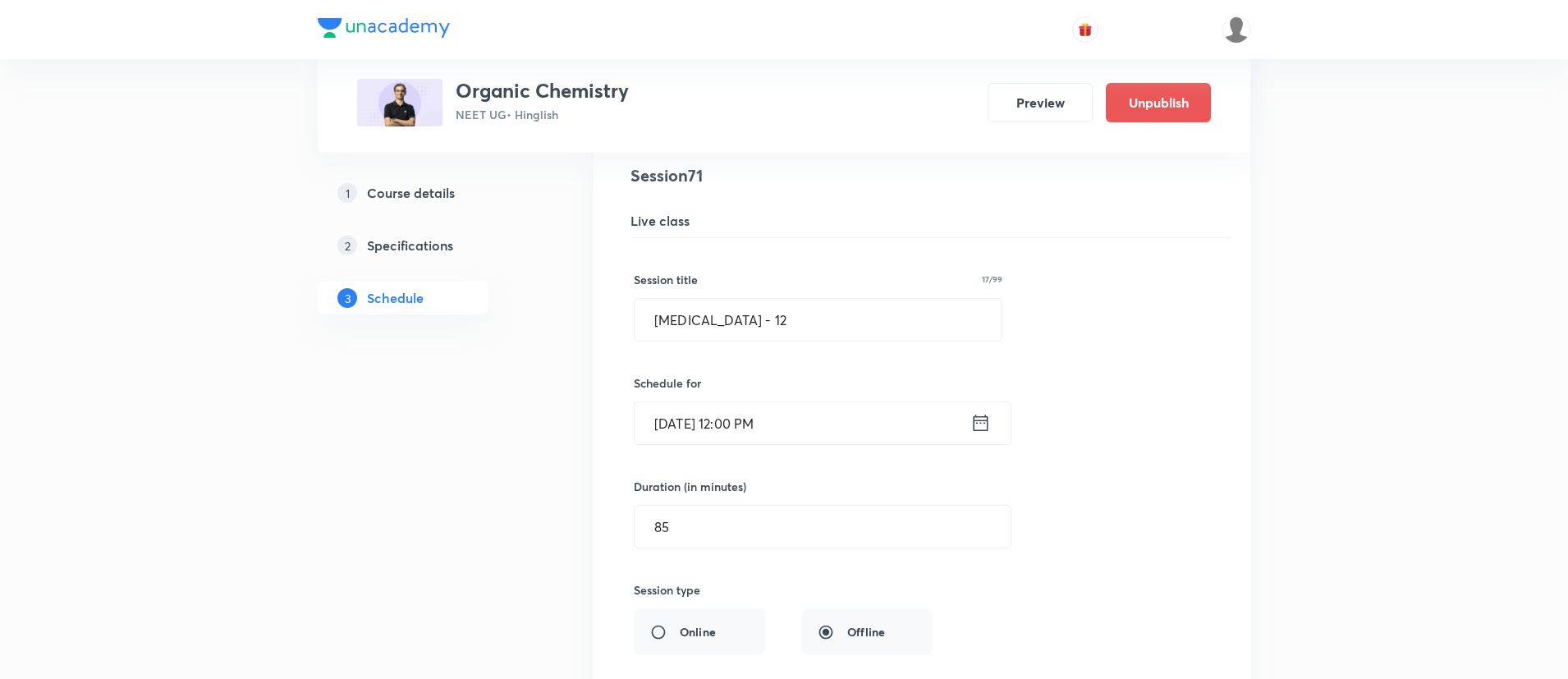
scroll to position [9311, 0]
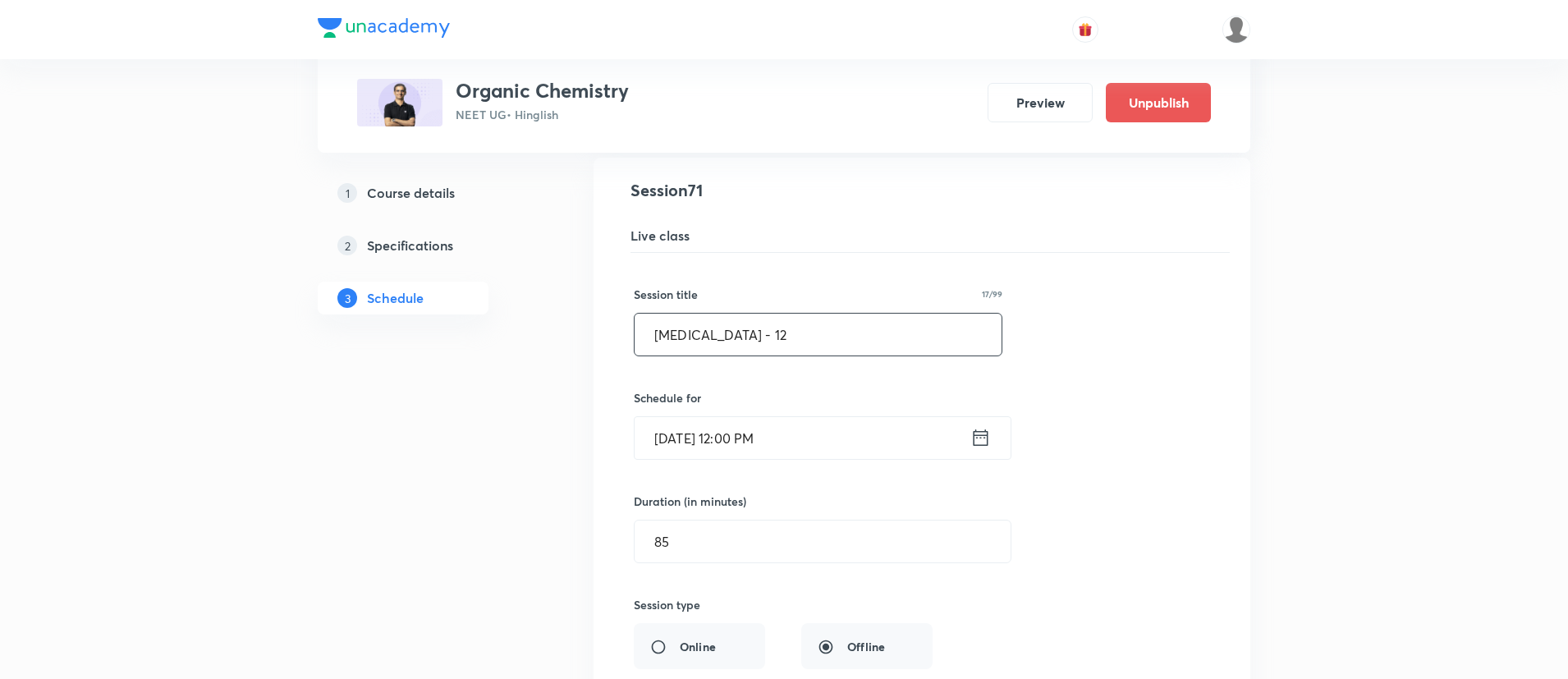
drag, startPoint x: 825, startPoint y: 337, endPoint x: 486, endPoint y: 407, distance: 346.2
paste input "ydrocarbons (EAR & FRAR: Alkenes & Alkynes)"
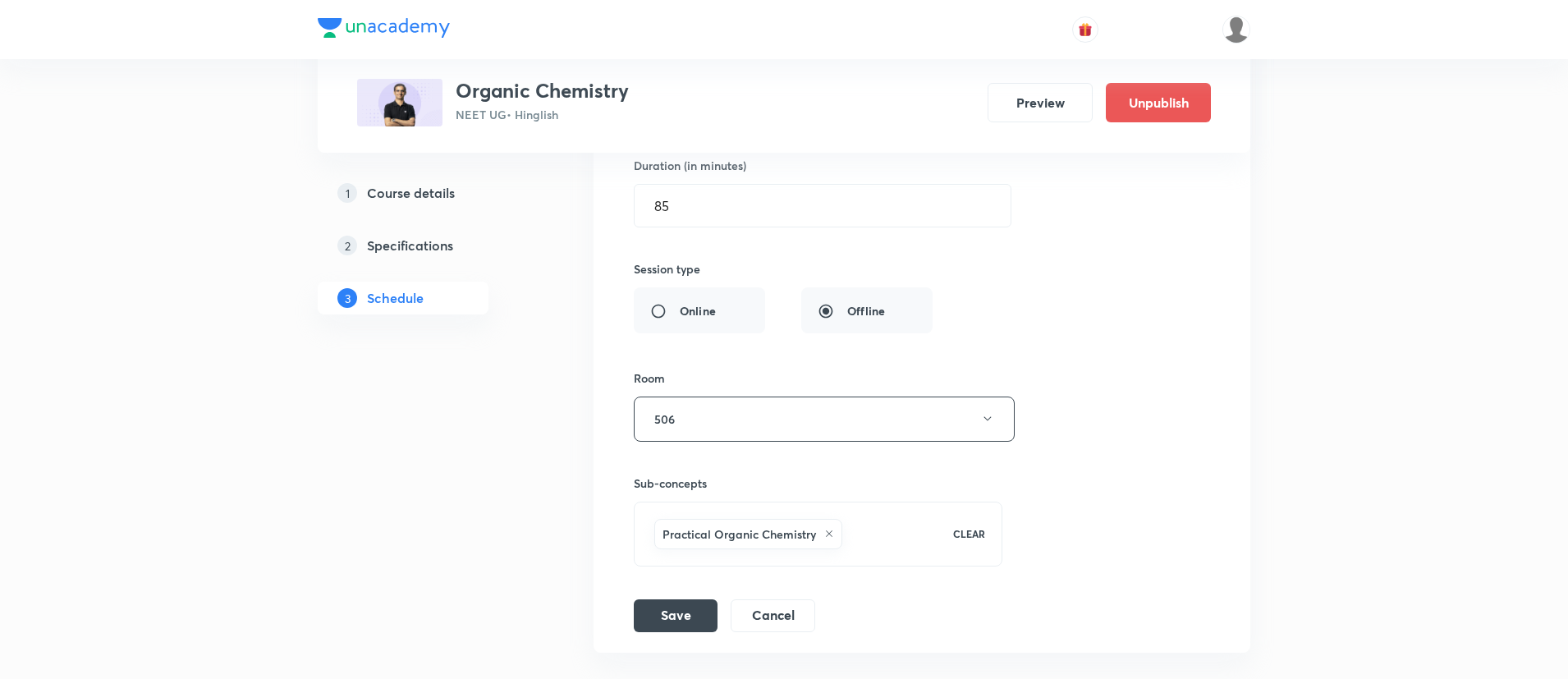
scroll to position [9774, 0]
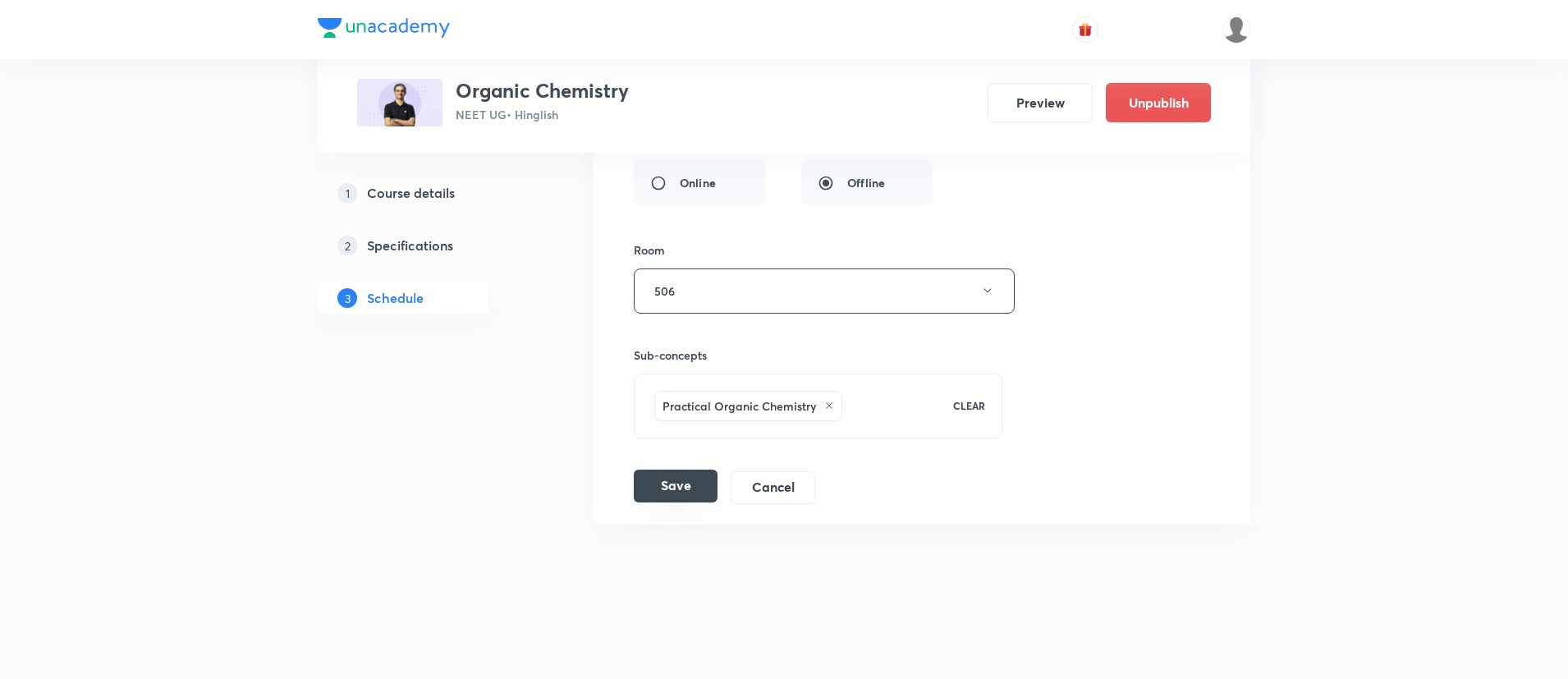
type input "Hydrocarbons (EAR & FRAR: Alkenes & Alkynes) - 12"
click at [682, 492] on button "Save" at bounding box center [676, 485] width 84 height 32
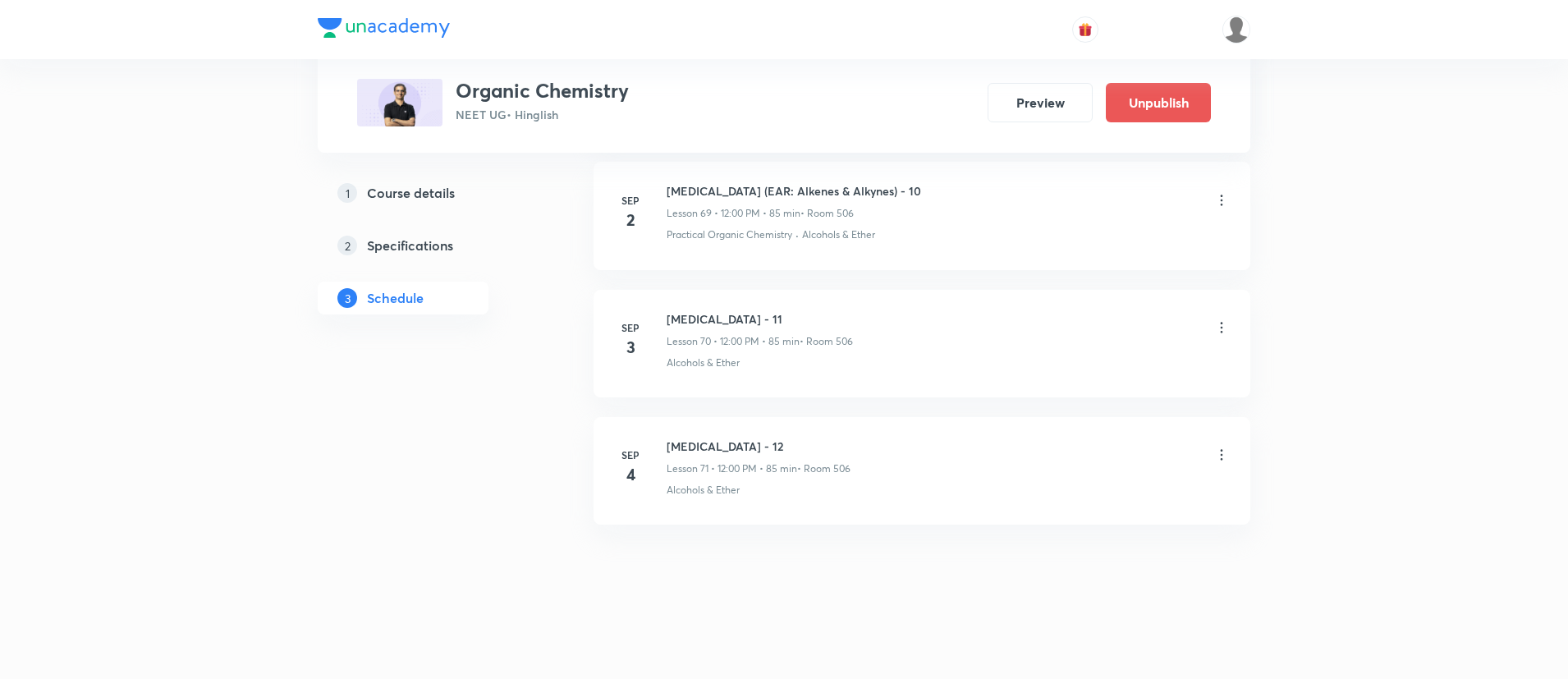
scroll to position [9143, 0]
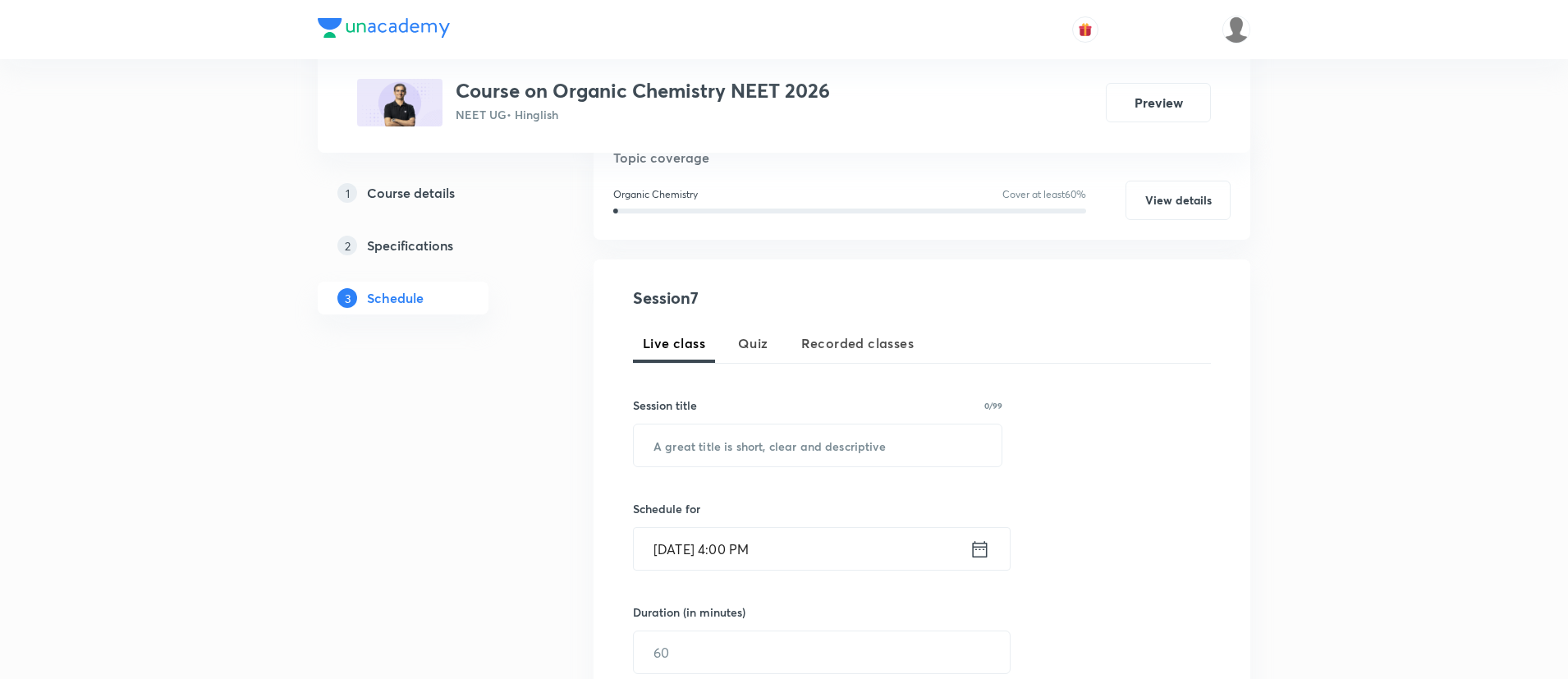
scroll to position [205, 0]
click at [679, 447] on input "text" at bounding box center [818, 441] width 368 height 42
paste input "Module & ELP Discussion (Classification & Nomenclature, IUPAC)"
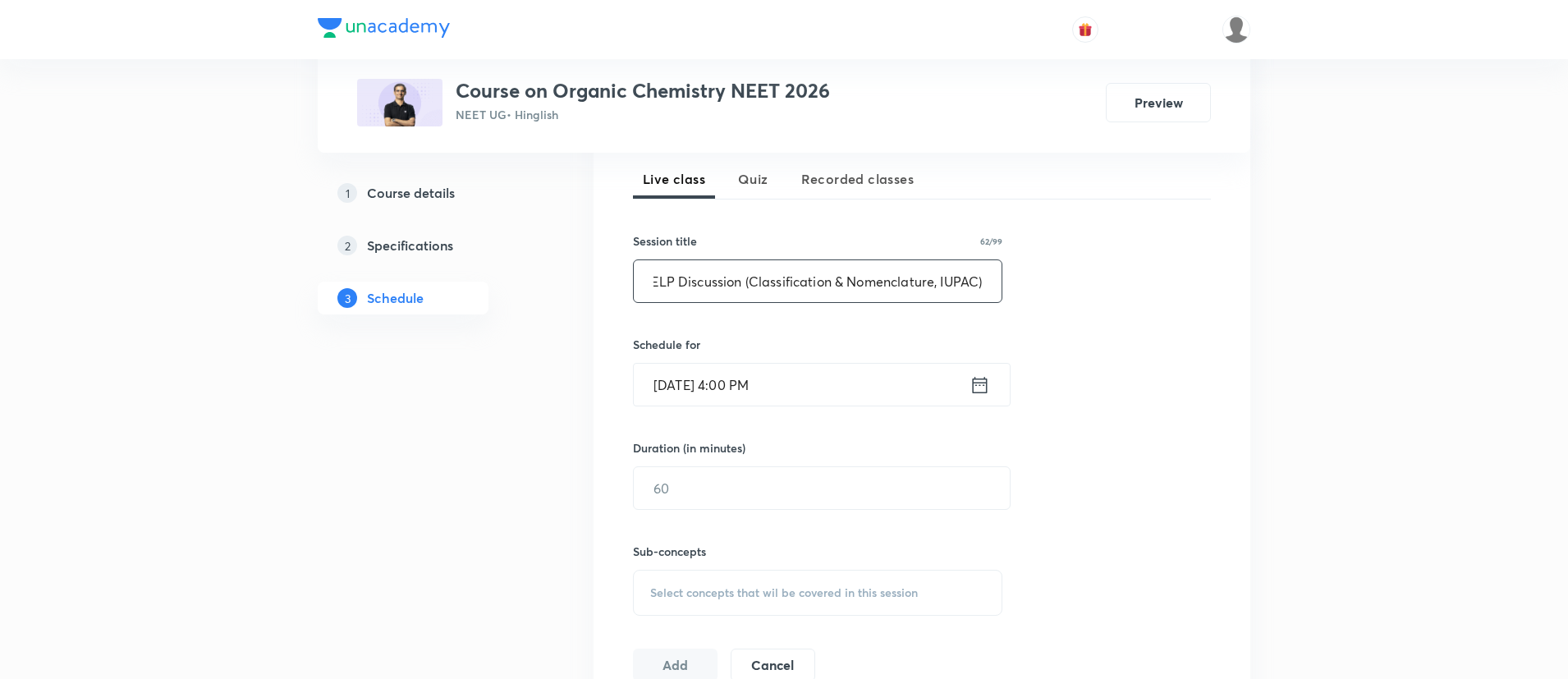
scroll to position [373, 0]
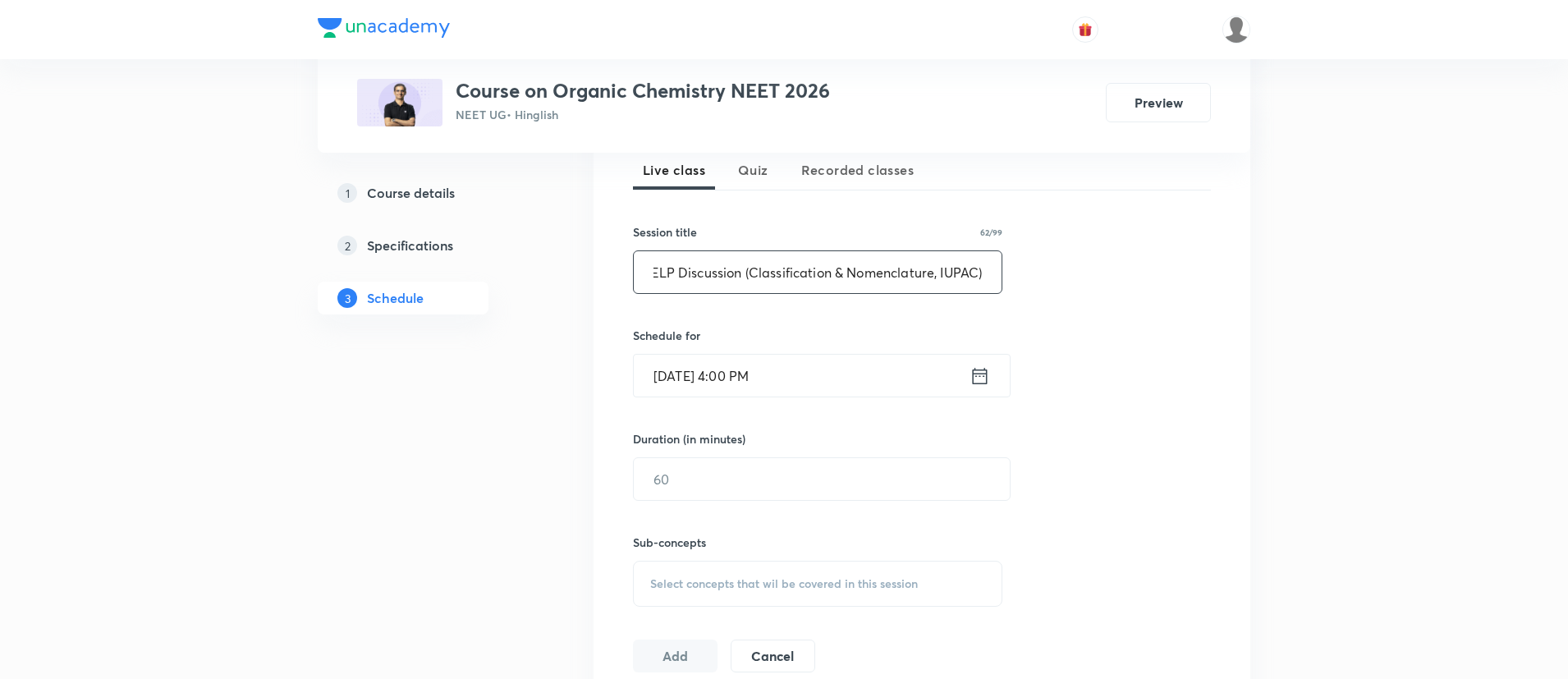
type input "Module & ELP Discussion (Classification & Nomenclature, IUPAC)"
click at [984, 373] on icon at bounding box center [979, 376] width 20 height 23
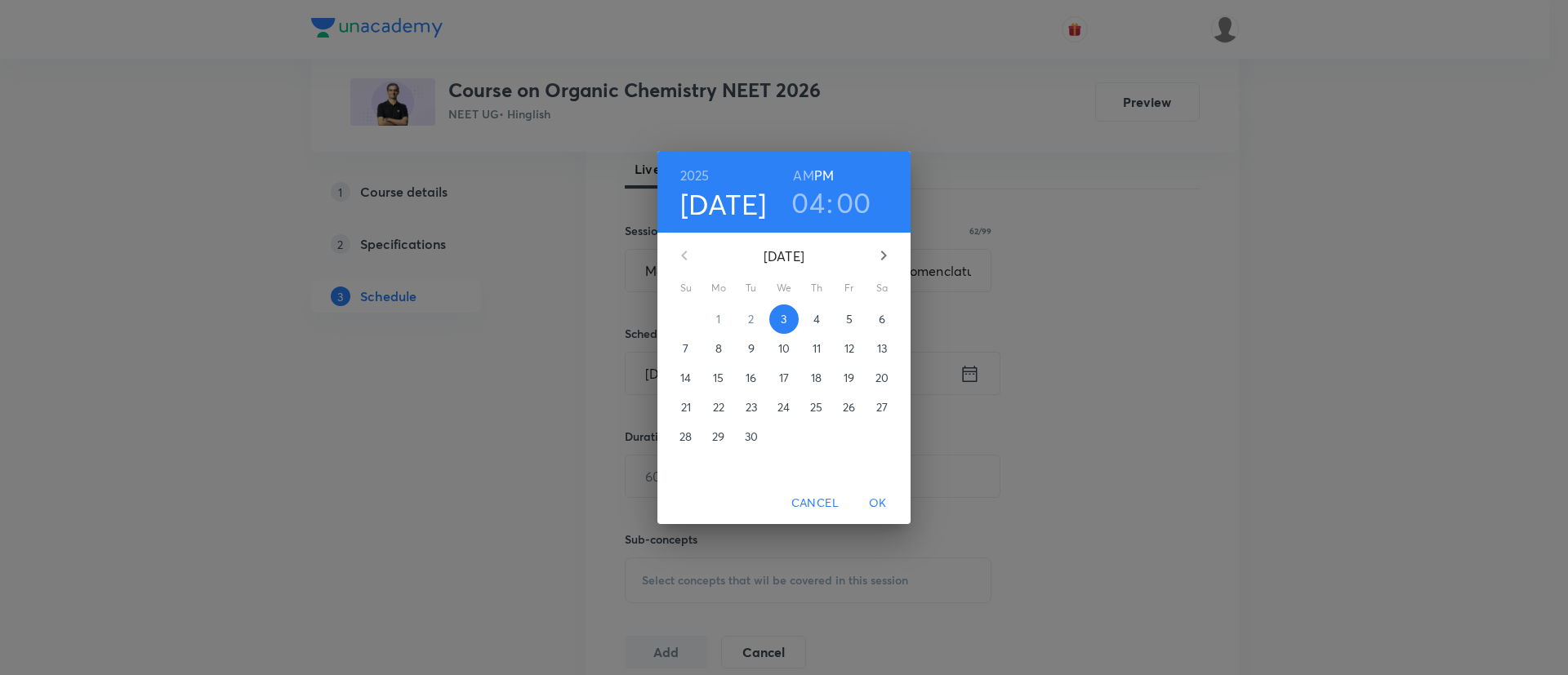
click at [825, 315] on span "4" at bounding box center [817, 319] width 30 height 17
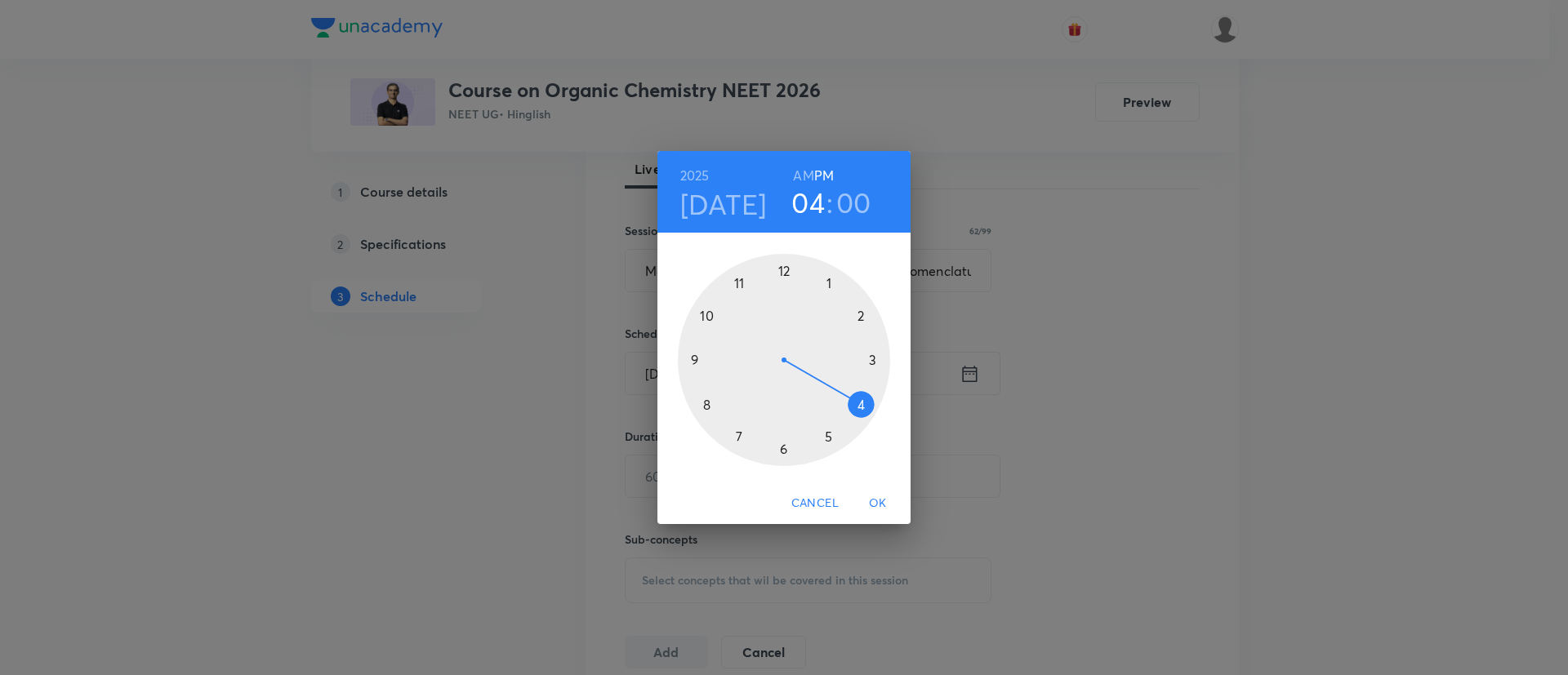
click at [795, 178] on h6 "AM" at bounding box center [803, 175] width 20 height 23
click at [682, 364] on div at bounding box center [784, 360] width 213 height 213
click at [873, 507] on span "OK" at bounding box center [878, 503] width 39 height 20
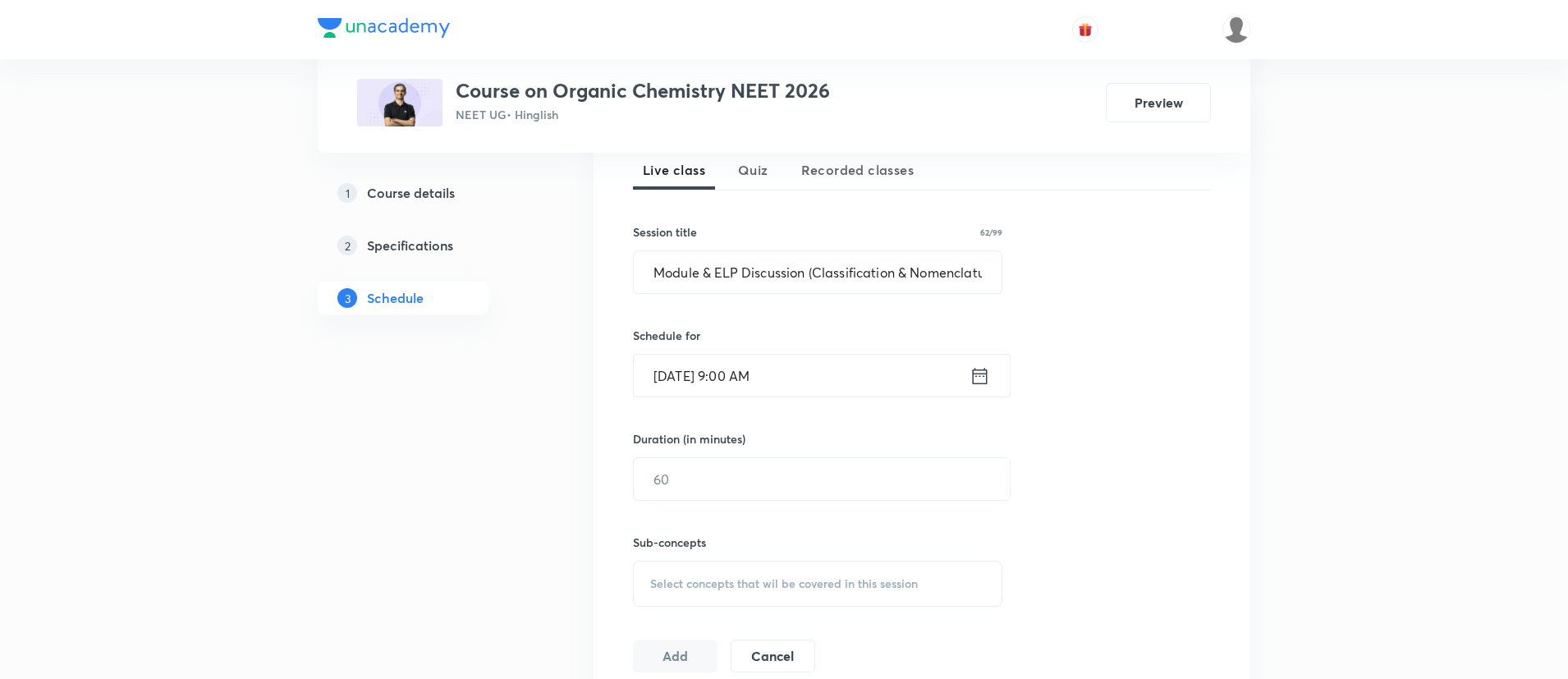
click at [976, 389] on div "Sep 4, 2025, 9:00 AM ​" at bounding box center [821, 376] width 378 height 44
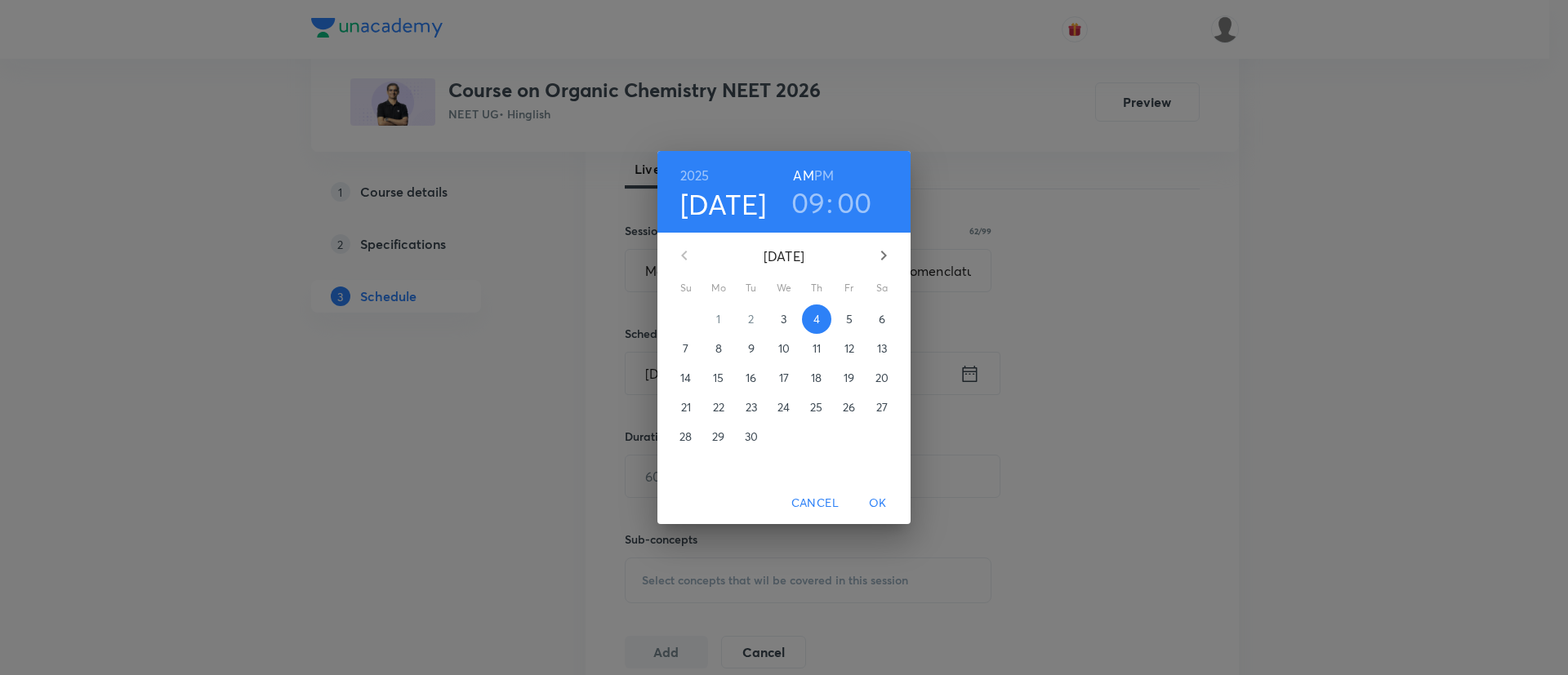
click at [834, 172] on div "2025 Sep 4 09 : 00 AM PM" at bounding box center [784, 192] width 227 height 56
click at [816, 172] on h6 "PM" at bounding box center [824, 175] width 19 height 23
click at [885, 510] on span "OK" at bounding box center [878, 503] width 39 height 20
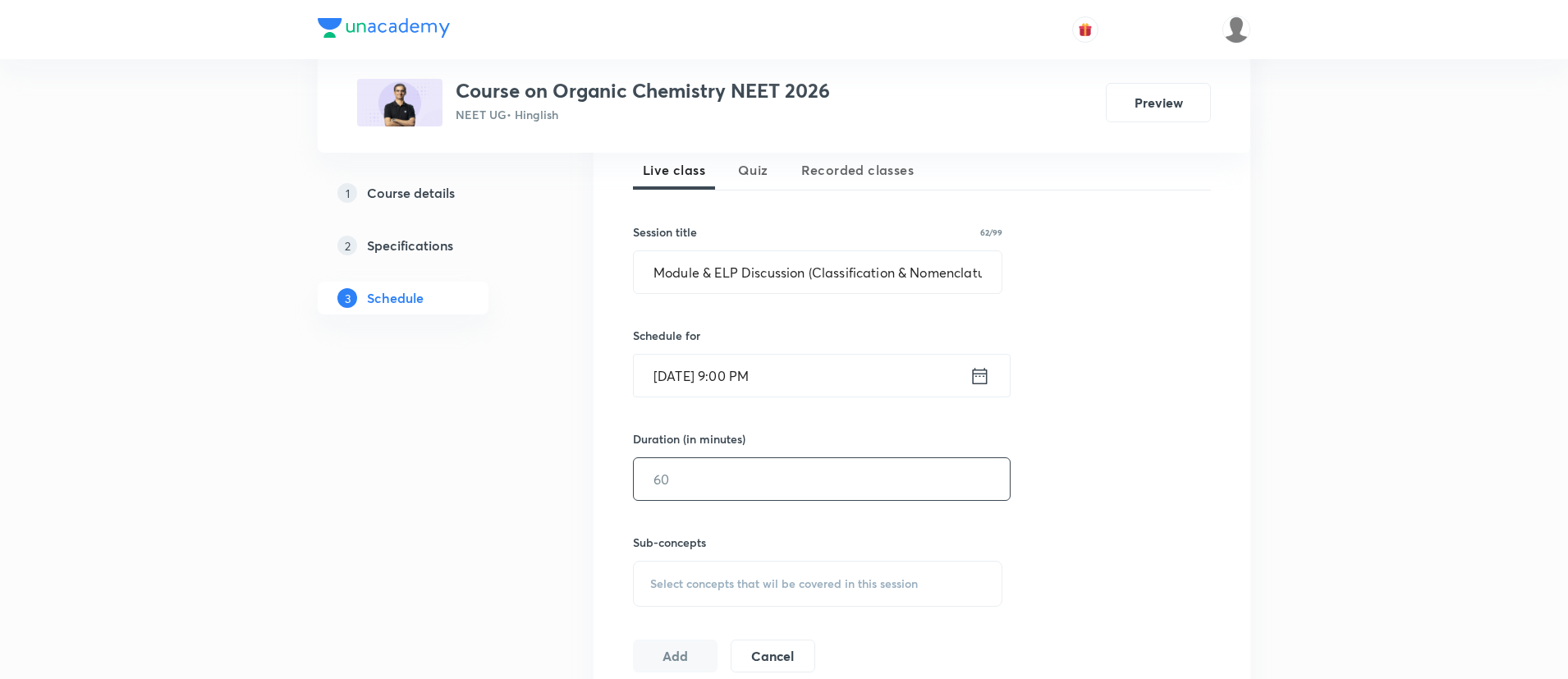
click at [685, 479] on input "text" at bounding box center [821, 479] width 376 height 42
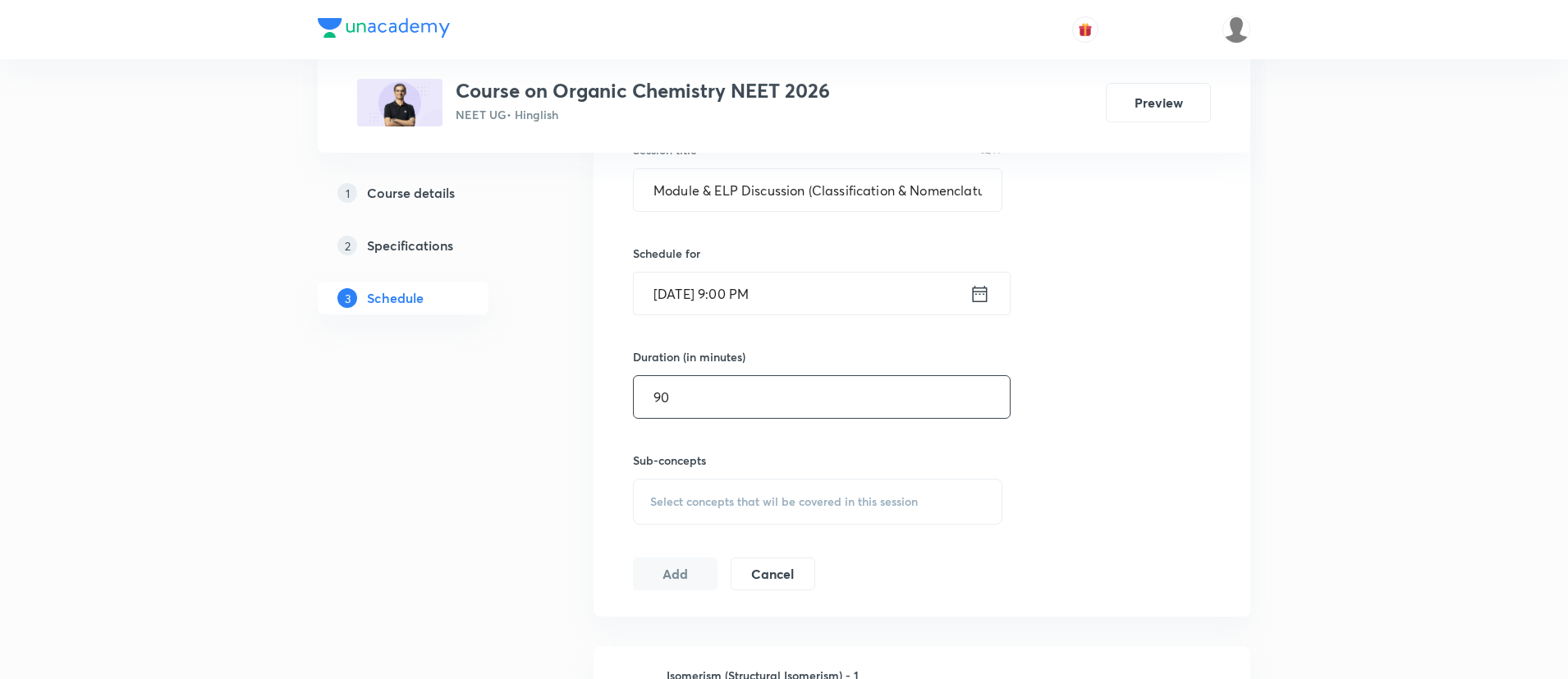
type input "90"
click at [677, 488] on div "Select concepts that wil be covered in this session" at bounding box center [818, 501] width 370 height 46
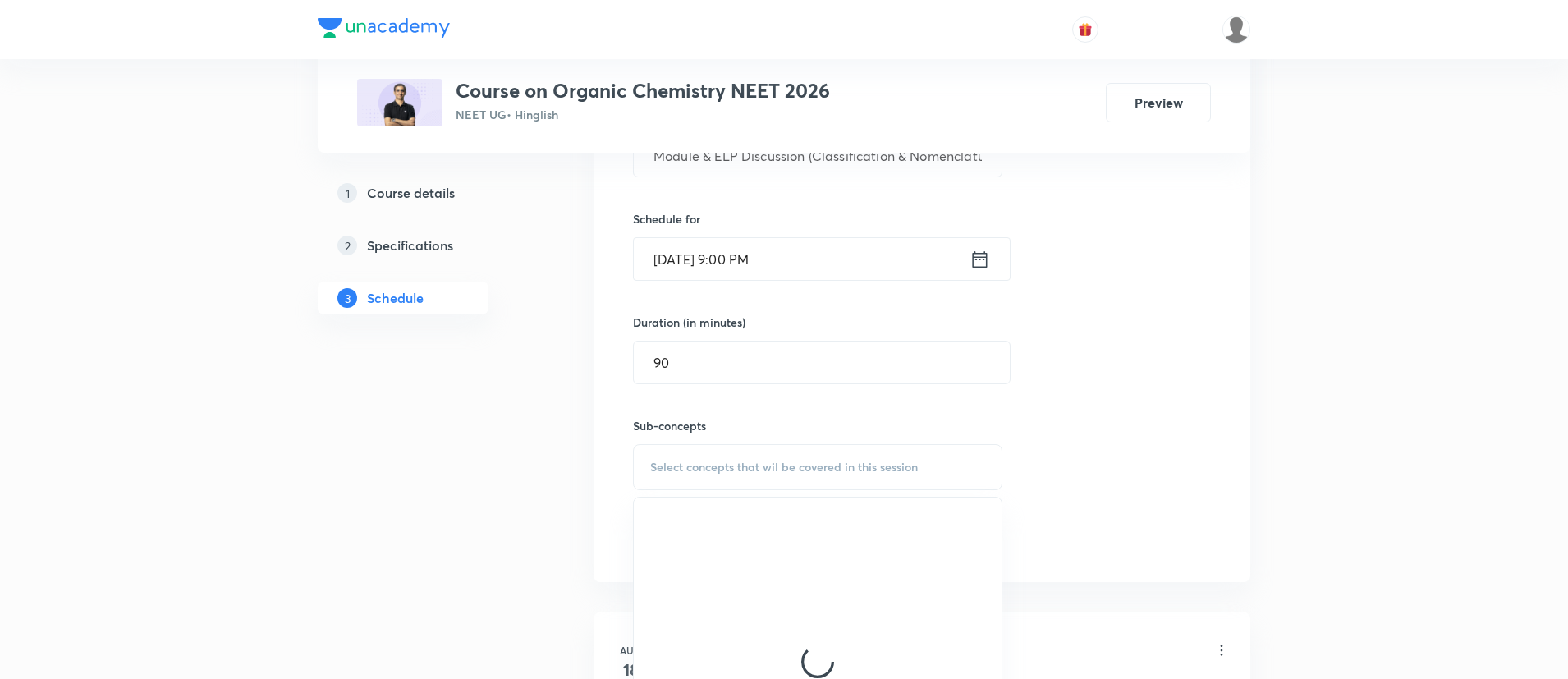
scroll to position [665, 0]
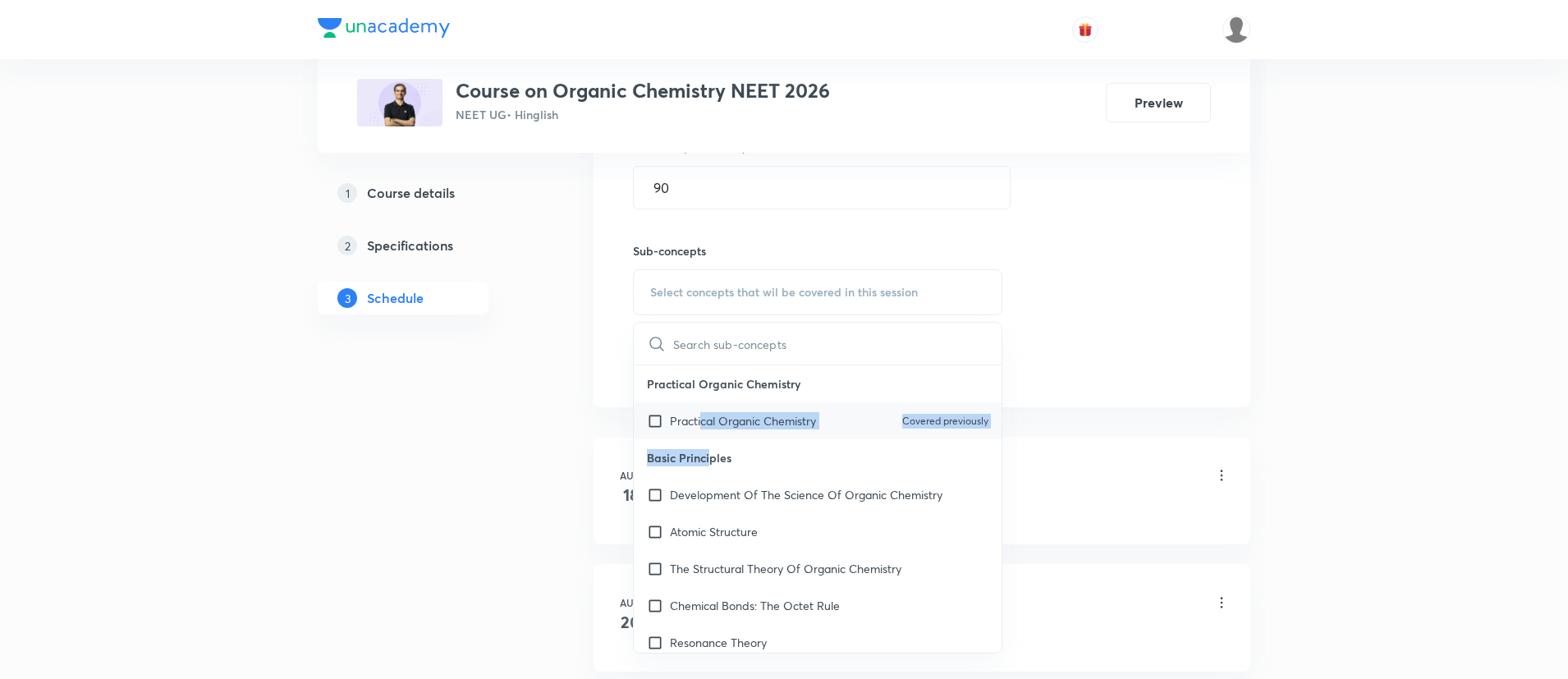
drag, startPoint x: 709, startPoint y: 449, endPoint x: 699, endPoint y: 430, distance: 21.5
click at [699, 430] on div "Practical Organic Chemistry Practical Organic Chemistry Covered previously Basi…" at bounding box center [818, 509] width 368 height 287
click at [699, 430] on div "Practical Organic Chemistry Covered previously" at bounding box center [818, 421] width 368 height 37
checkbox input "true"
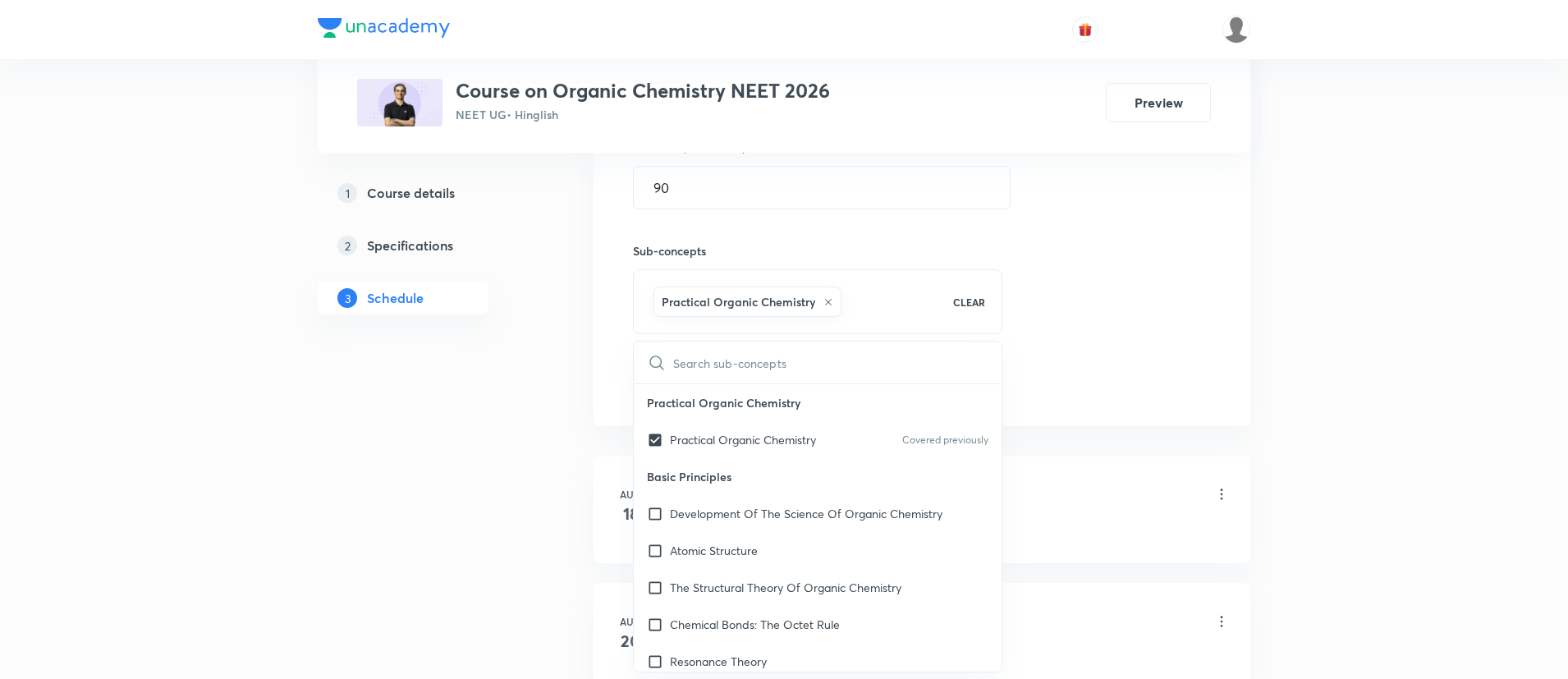
click at [1082, 371] on div "Session 7 Live class Quiz Recorded classes Session title 62/99 Module & ELP Dis…" at bounding box center [922, 110] width 578 height 579
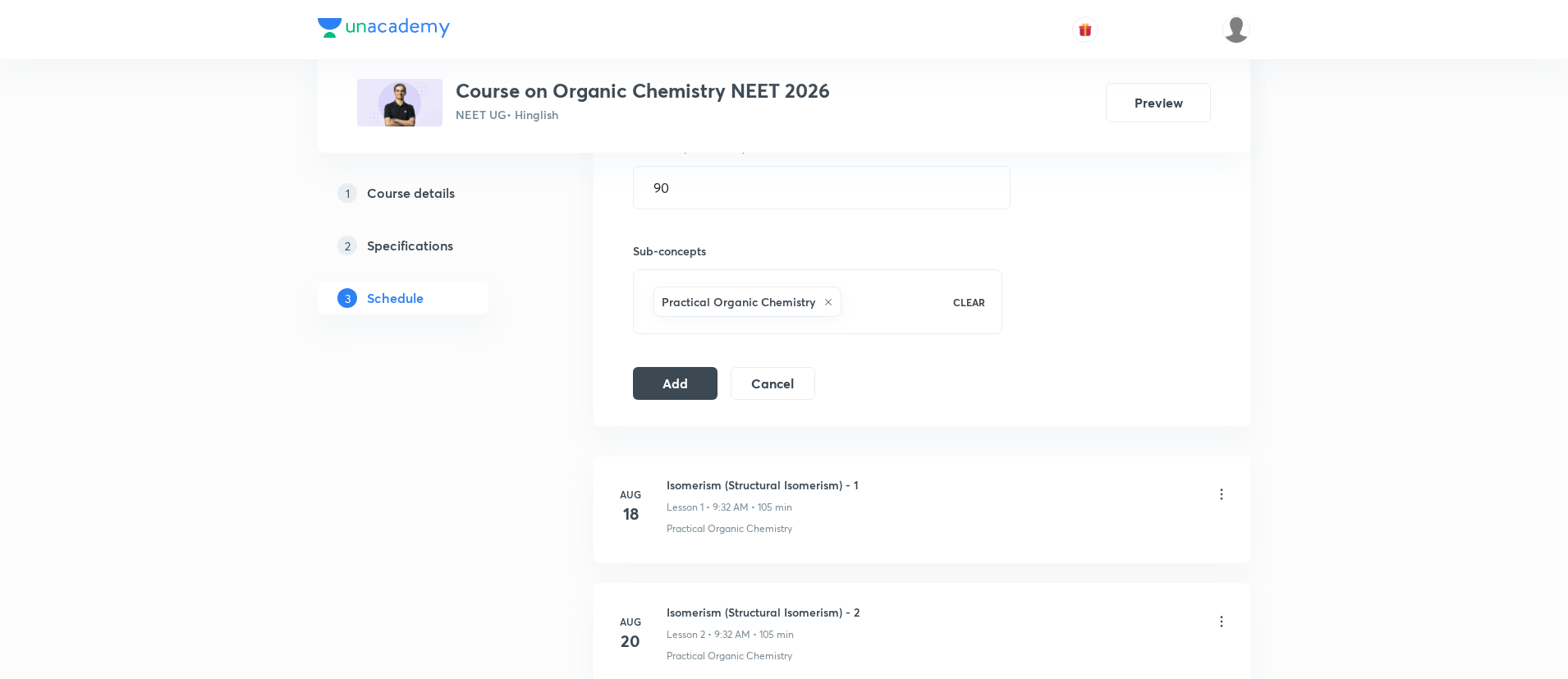
click at [692, 364] on div "Session 7 Live class Quiz Recorded classes Session title 62/99 Module & ELP Dis…" at bounding box center [922, 110] width 578 height 579
click at [690, 376] on button "Add" at bounding box center [675, 381] width 84 height 32
click at [644, 385] on button "Add" at bounding box center [675, 381] width 84 height 32
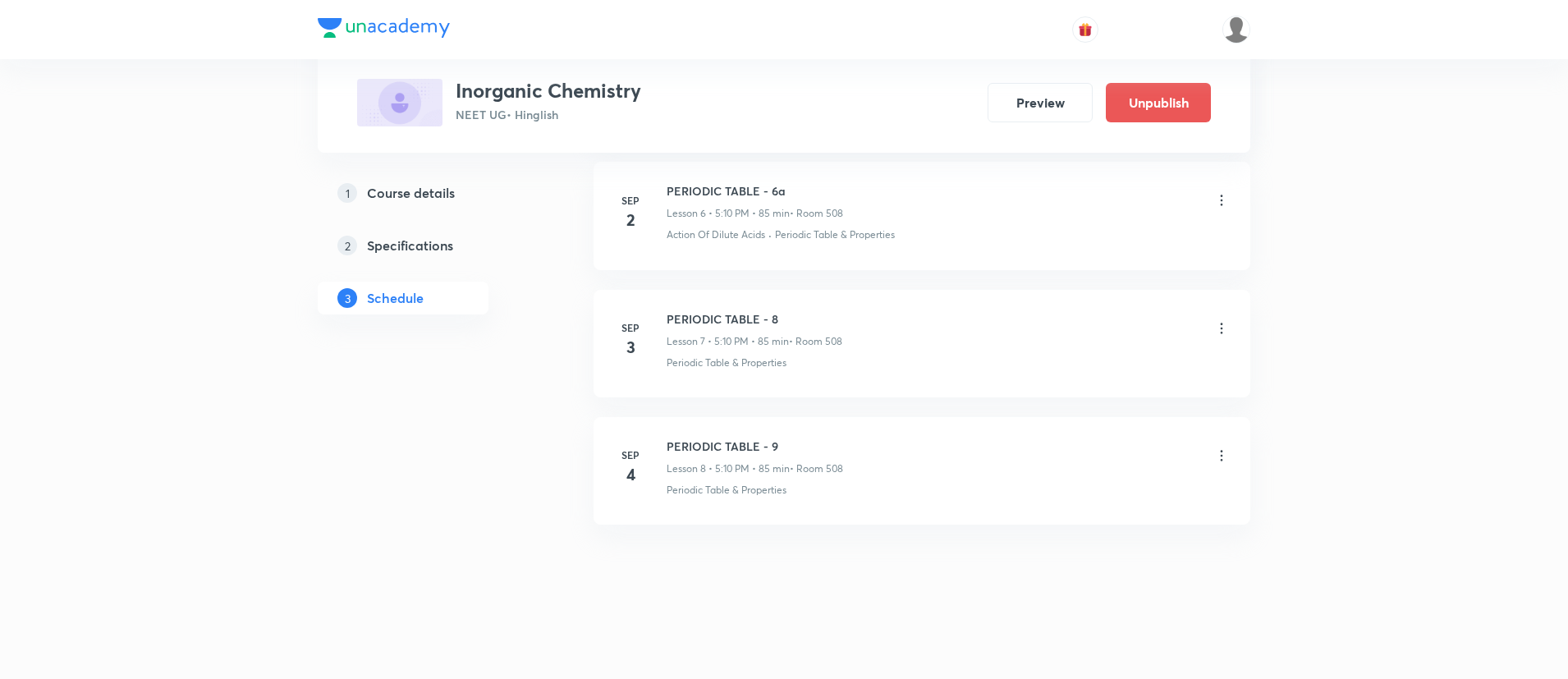
click at [1220, 324] on icon at bounding box center [1222, 328] width 17 height 17
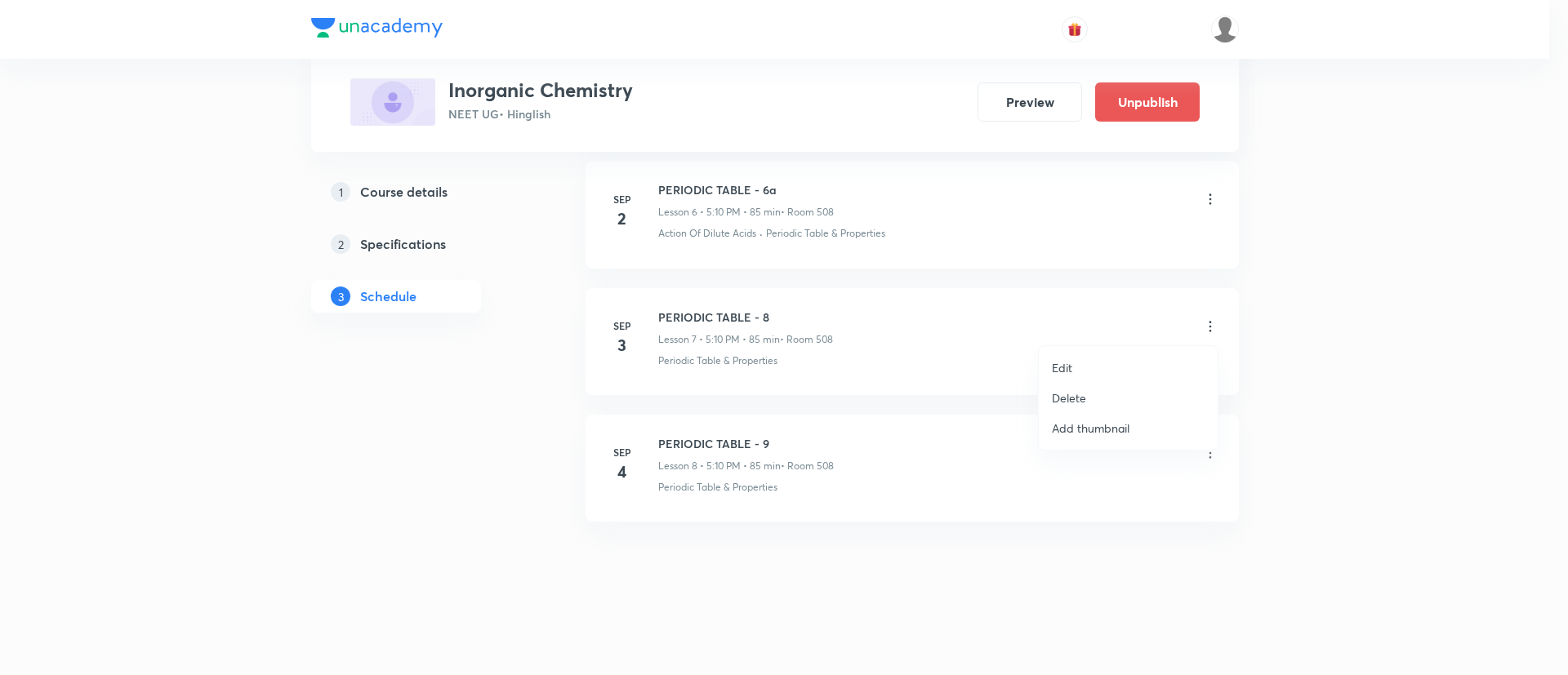
click at [1067, 359] on p "Edit" at bounding box center [1062, 368] width 20 height 17
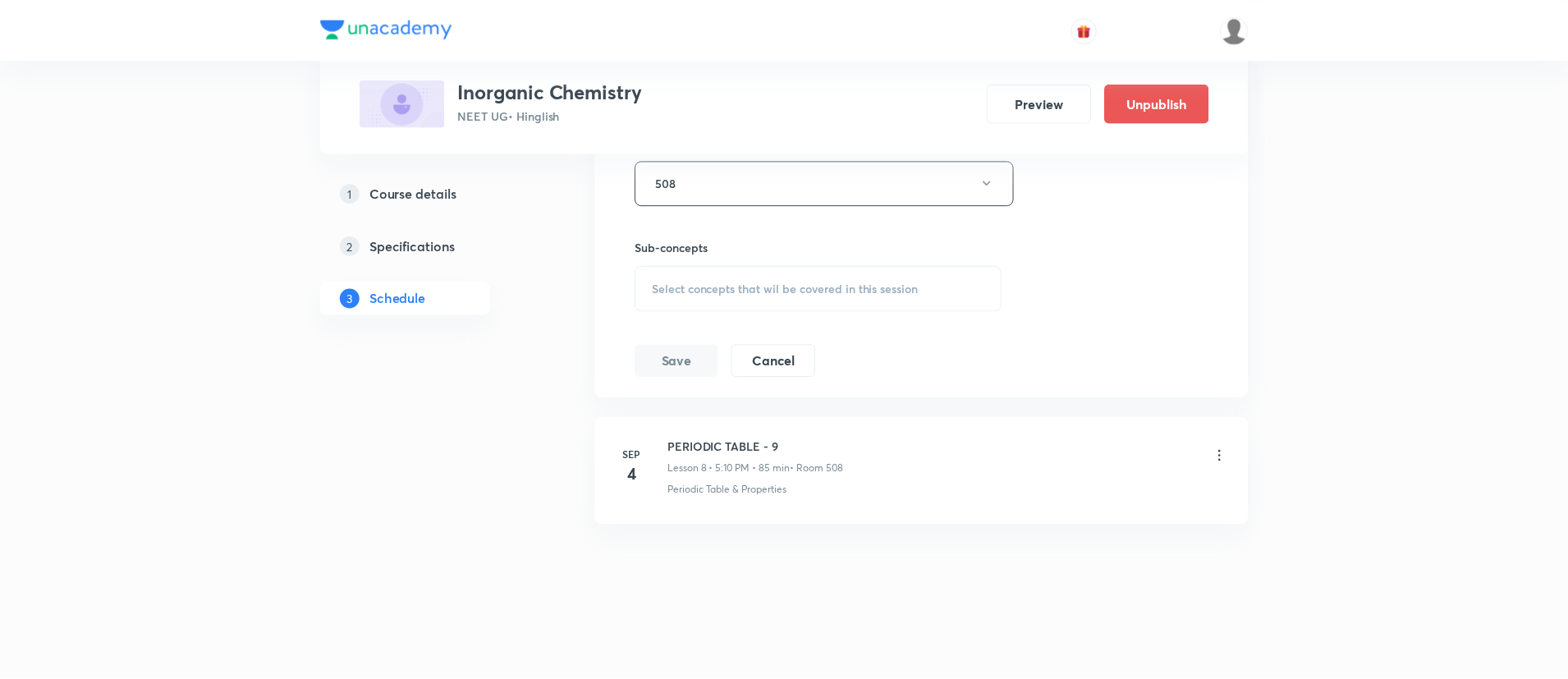
scroll to position [1514, 0]
click at [748, 263] on div "Sub-concepts Select concepts that wil be covered in this session" at bounding box center [818, 274] width 369 height 73
click at [744, 281] on span "Select concepts that wil be covered in this session" at bounding box center [784, 287] width 267 height 13
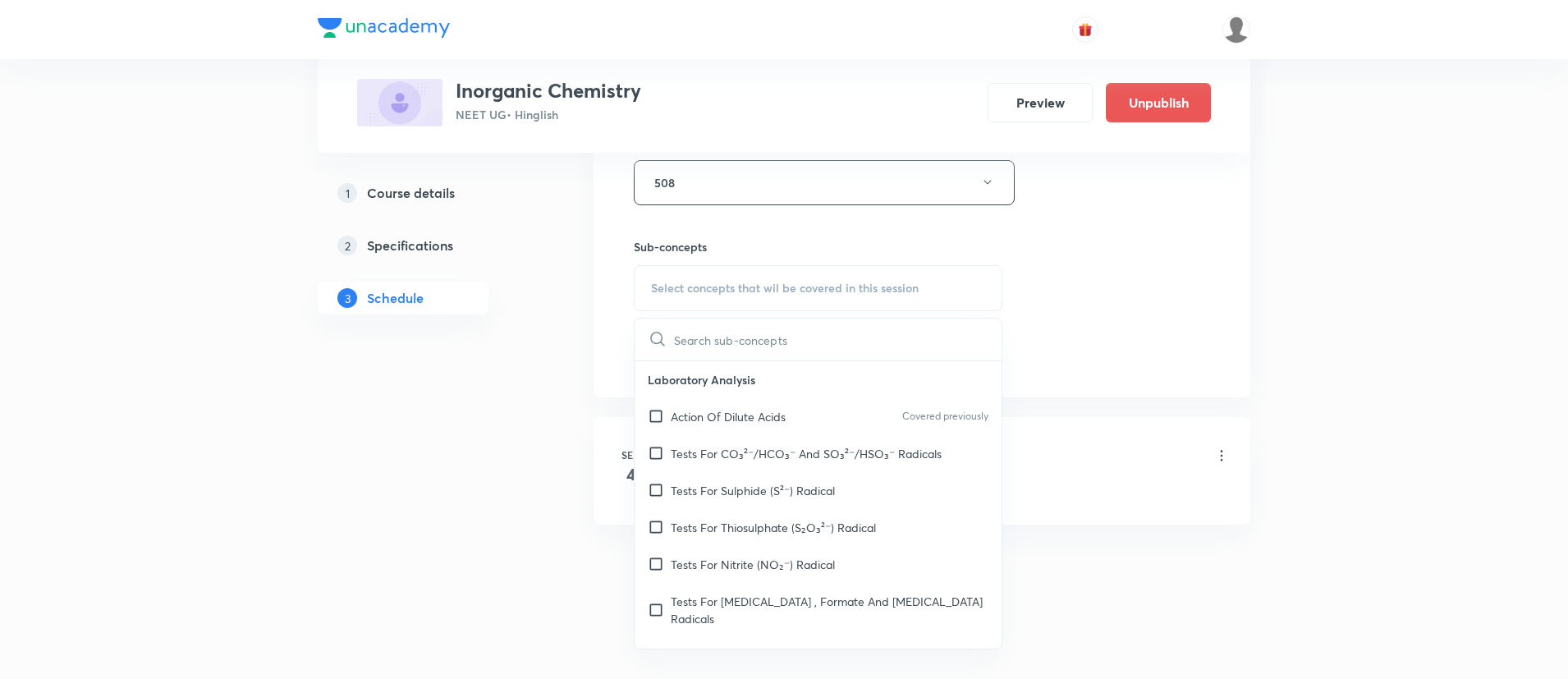
click at [712, 411] on p "Action Of Dilute Acids" at bounding box center [727, 417] width 115 height 18
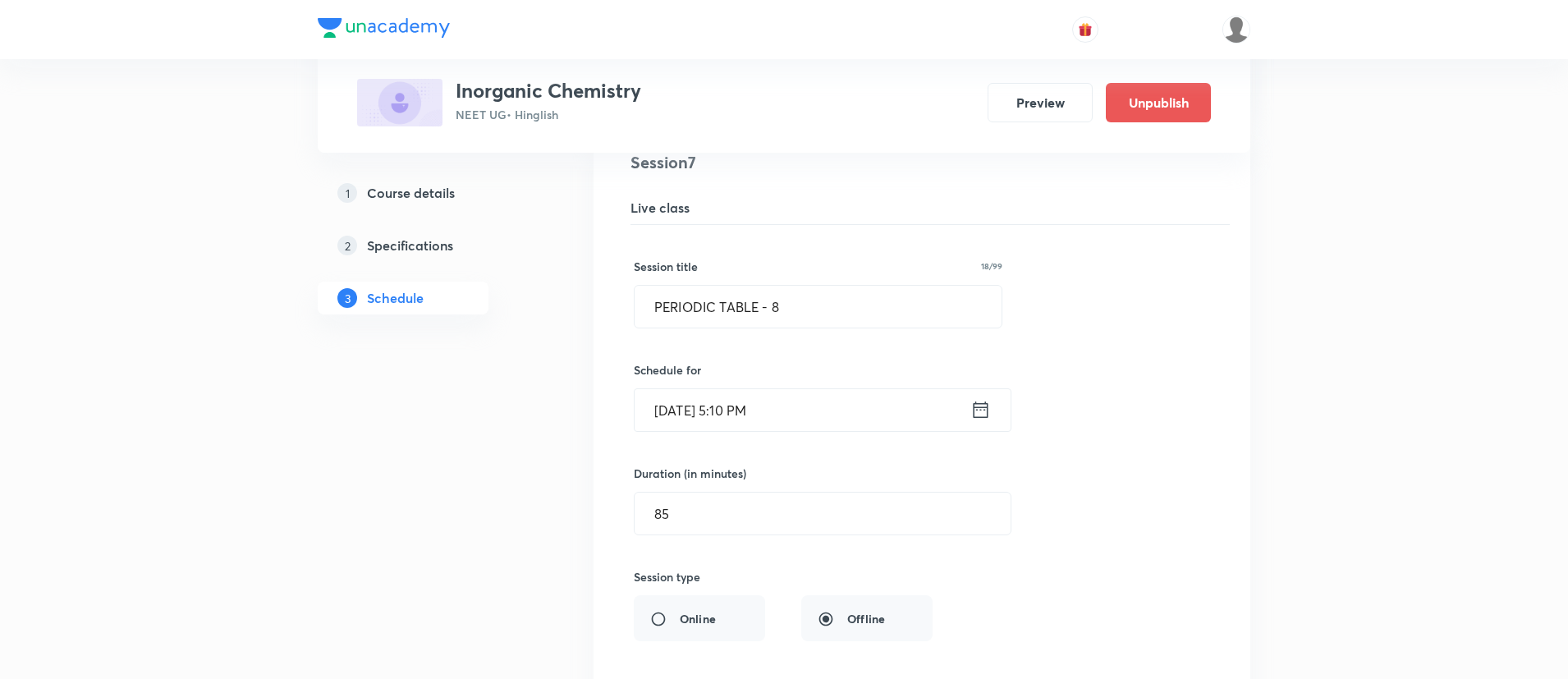
scroll to position [968, 0]
click at [820, 315] on input "PERIODIC TABLE - 8" at bounding box center [818, 308] width 367 height 42
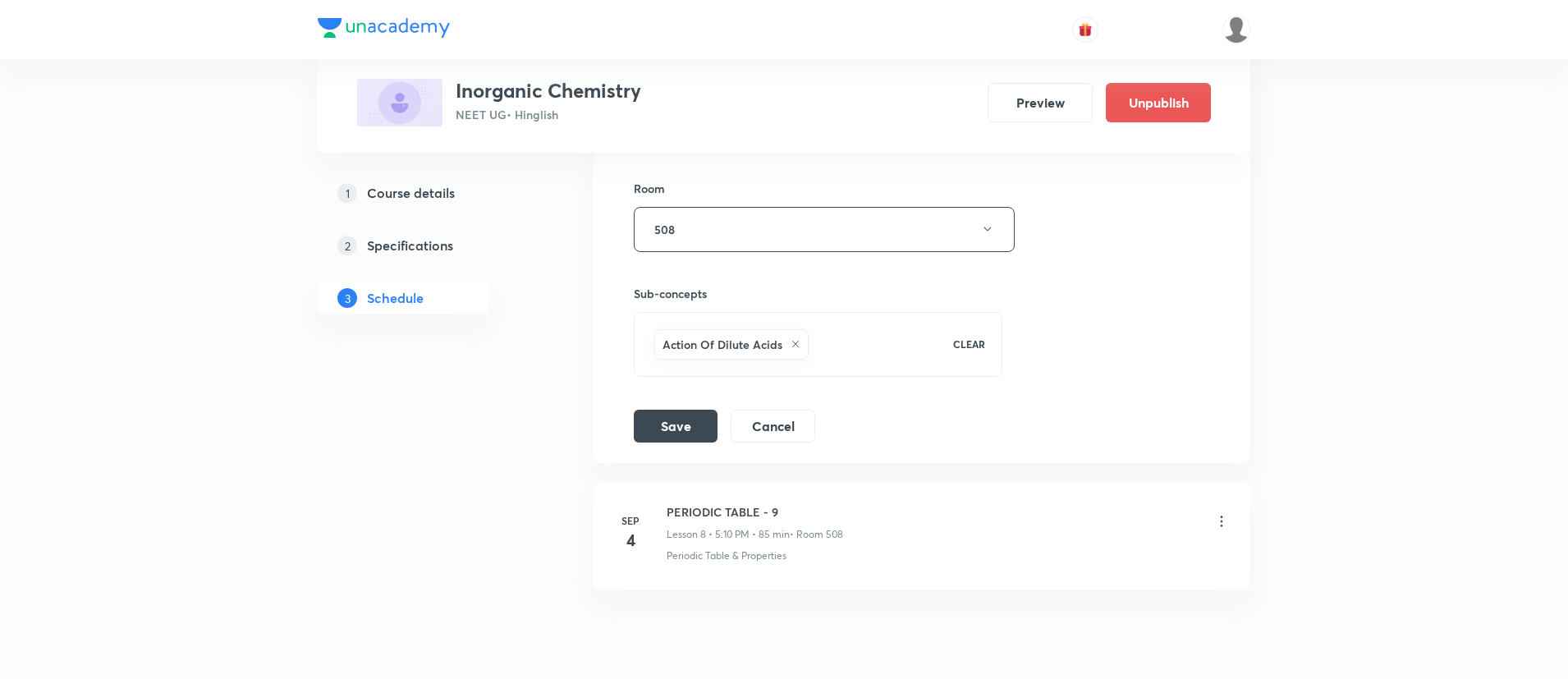
scroll to position [1476, 0]
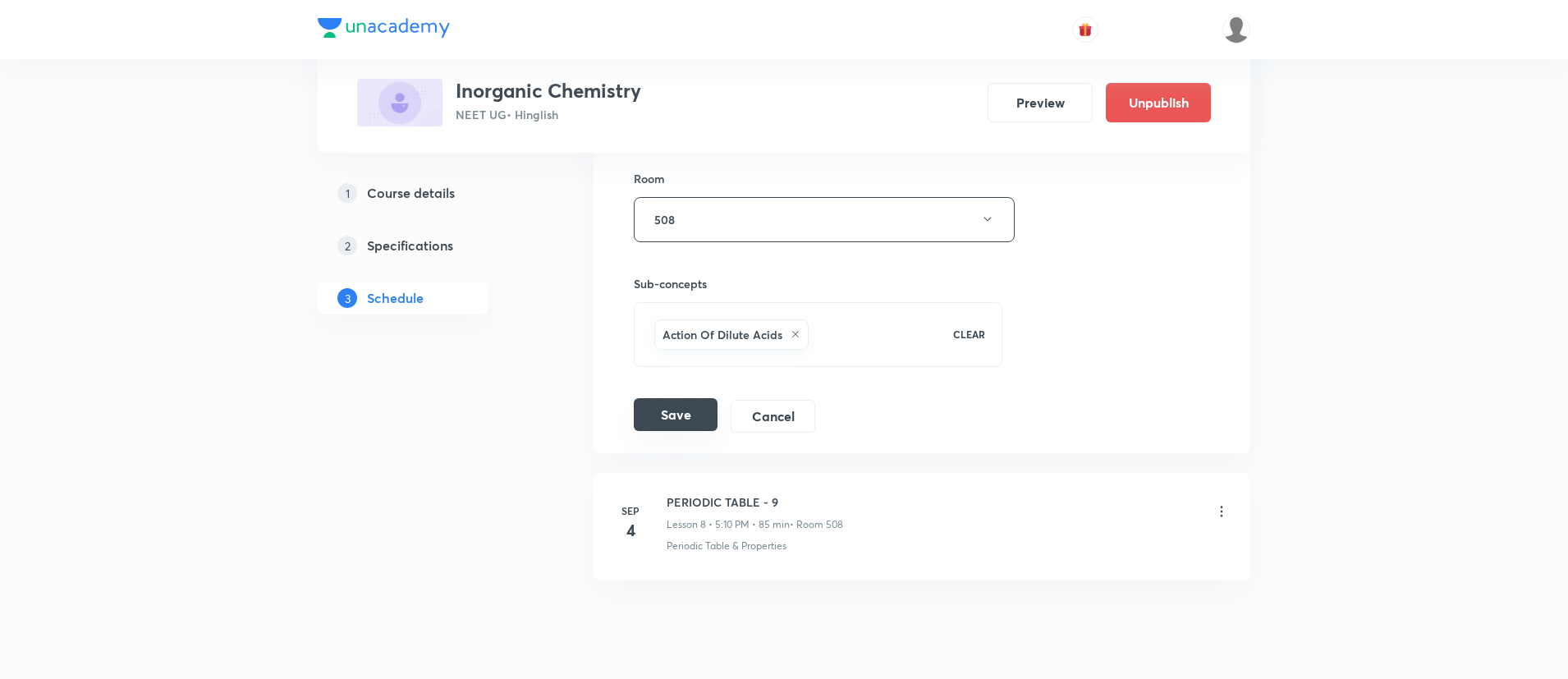
type input "PERIODIC TABLE - 7"
click at [699, 414] on button "Save" at bounding box center [676, 414] width 84 height 32
click at [1217, 513] on icon at bounding box center [1222, 511] width 17 height 17
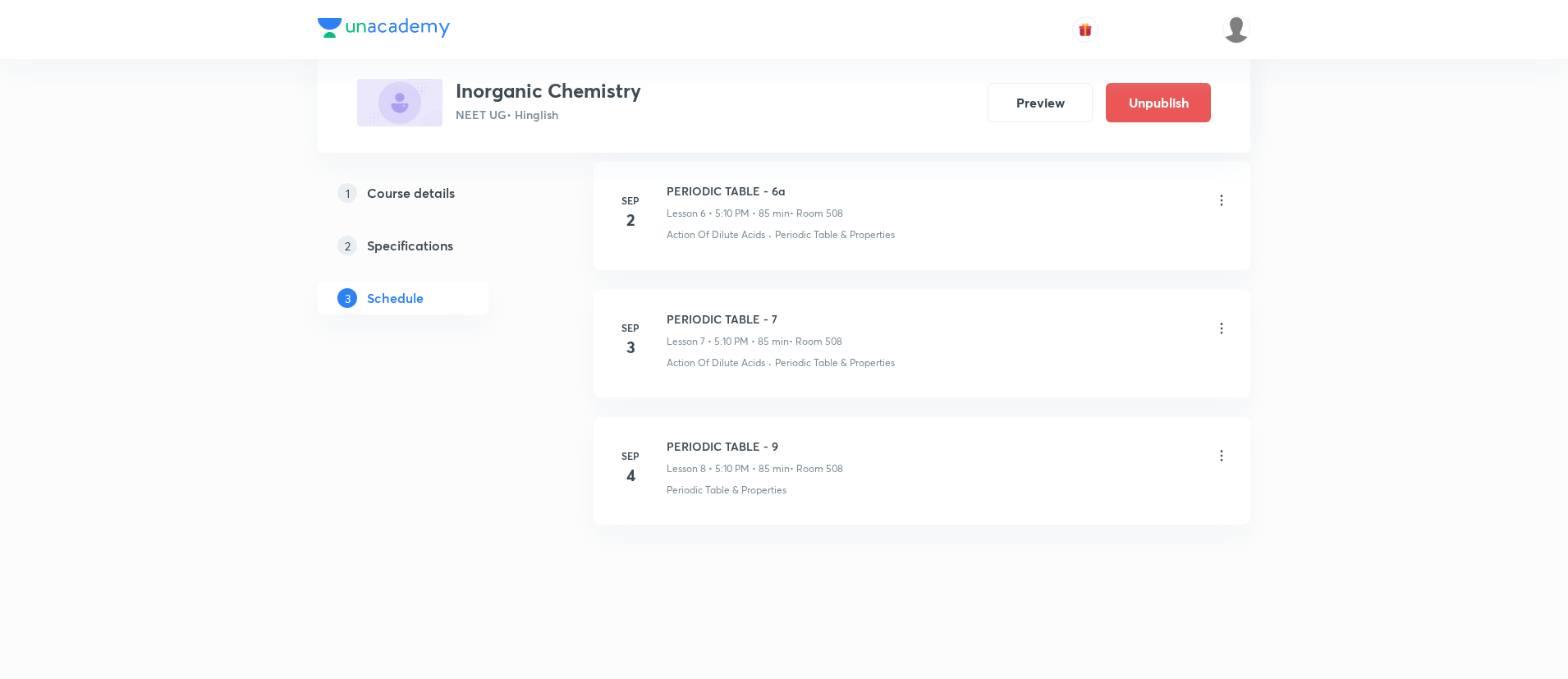
click at [1219, 461] on icon at bounding box center [1222, 456] width 17 height 17
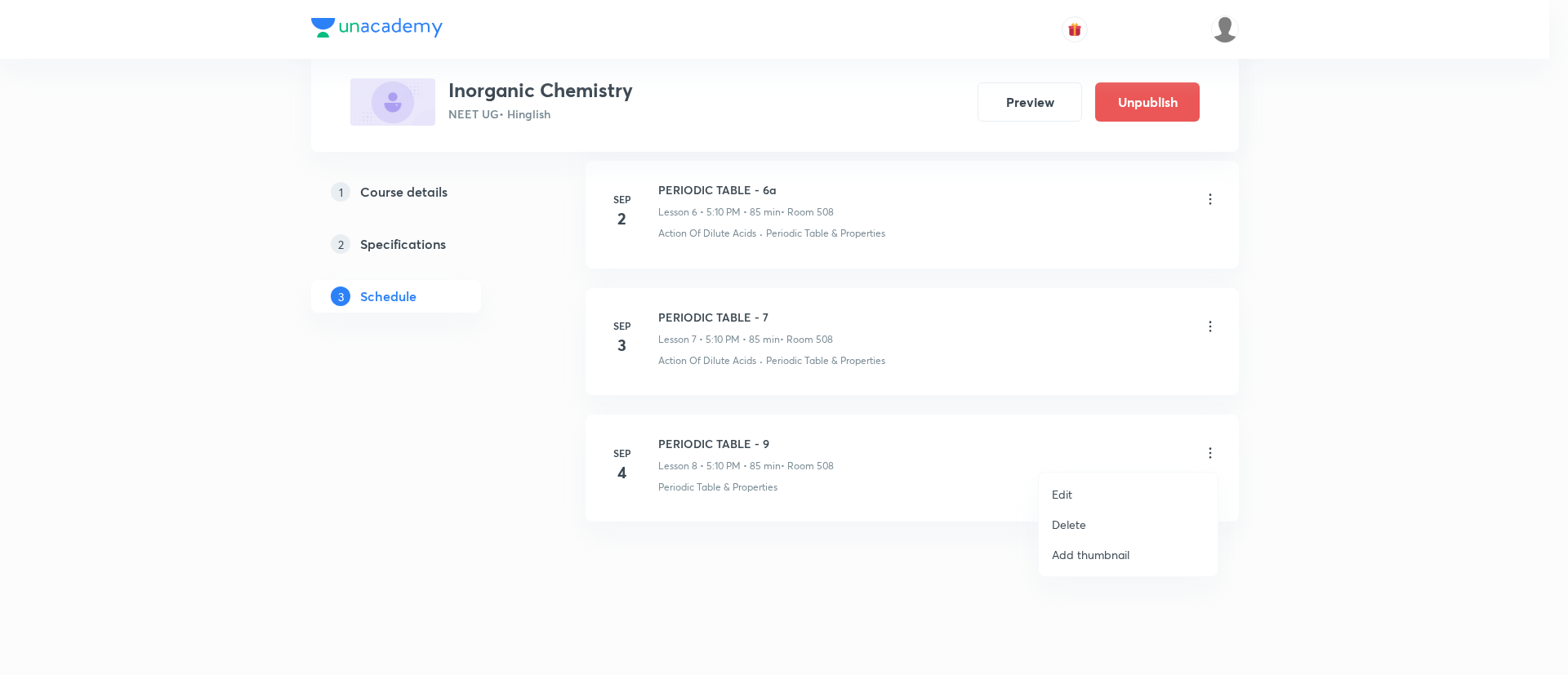
click at [1063, 488] on p "Edit" at bounding box center [1062, 494] width 20 height 17
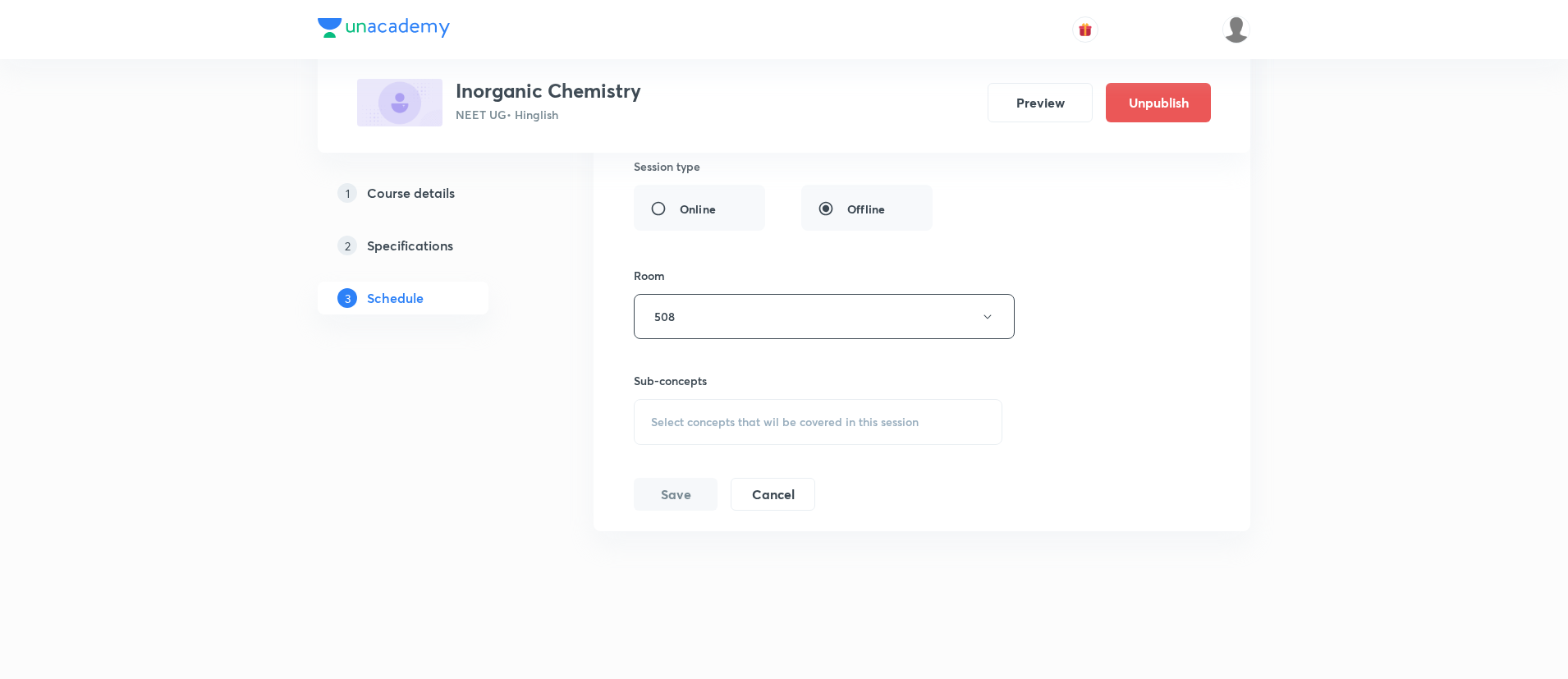
scroll to position [1514, 0]
click at [708, 411] on span "Select concepts that wil be covered in this session" at bounding box center [784, 415] width 267 height 13
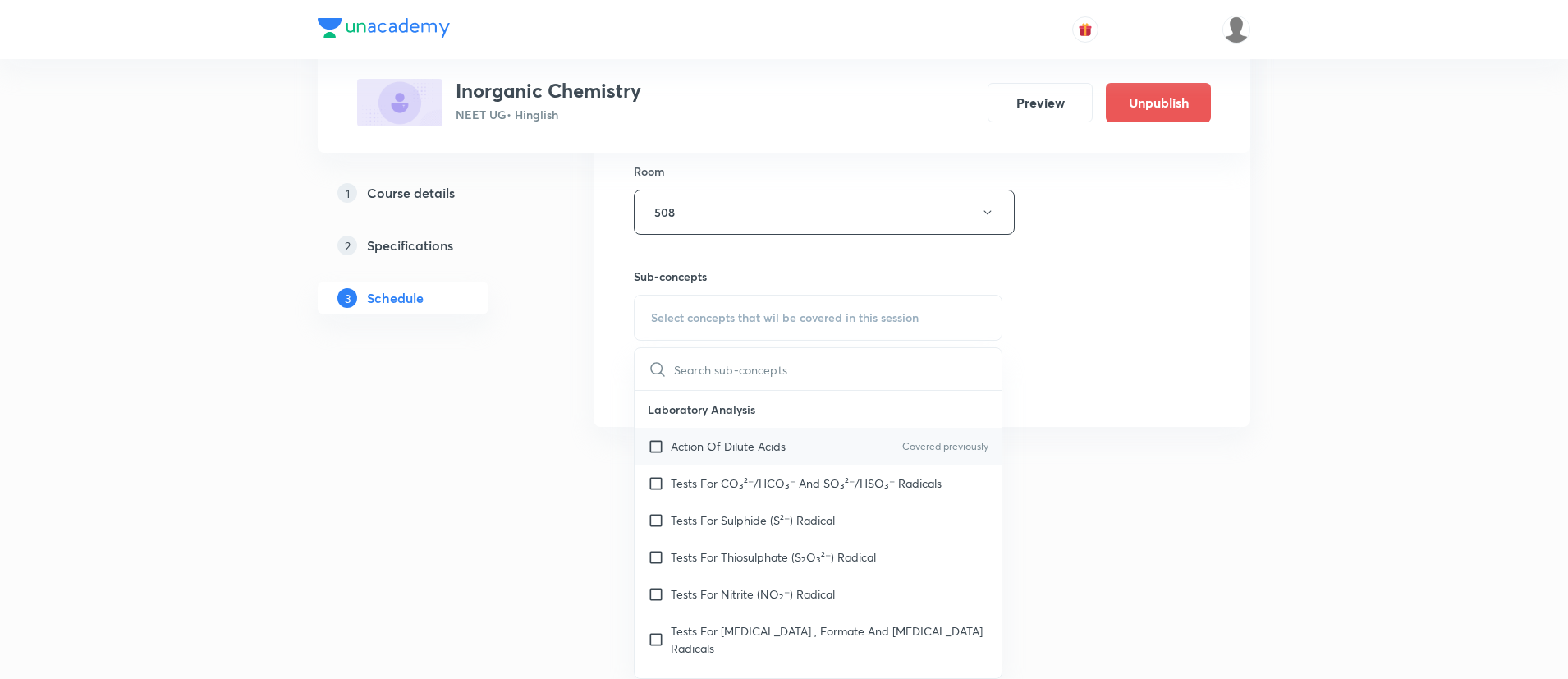
click at [672, 452] on p "Action Of Dilute Acids" at bounding box center [727, 446] width 115 height 18
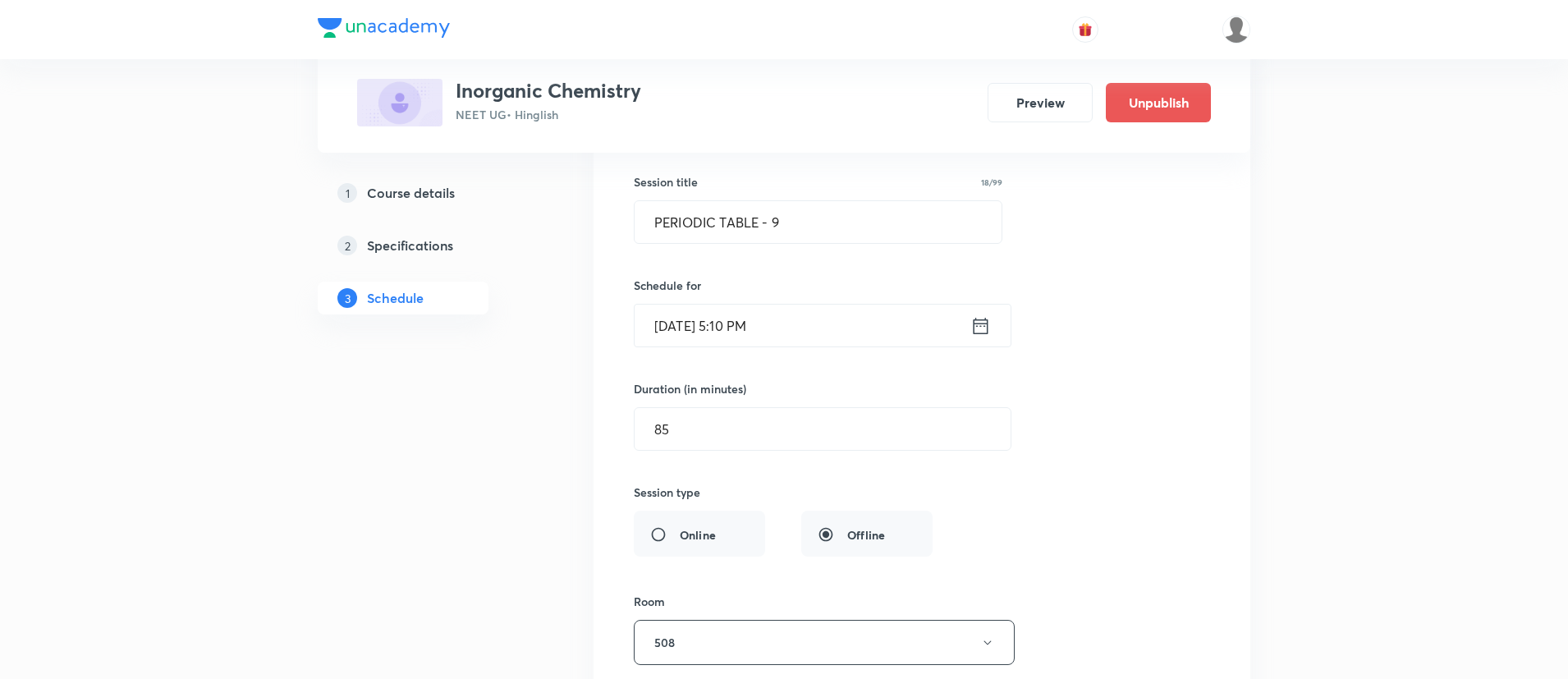
scroll to position [1110, 0]
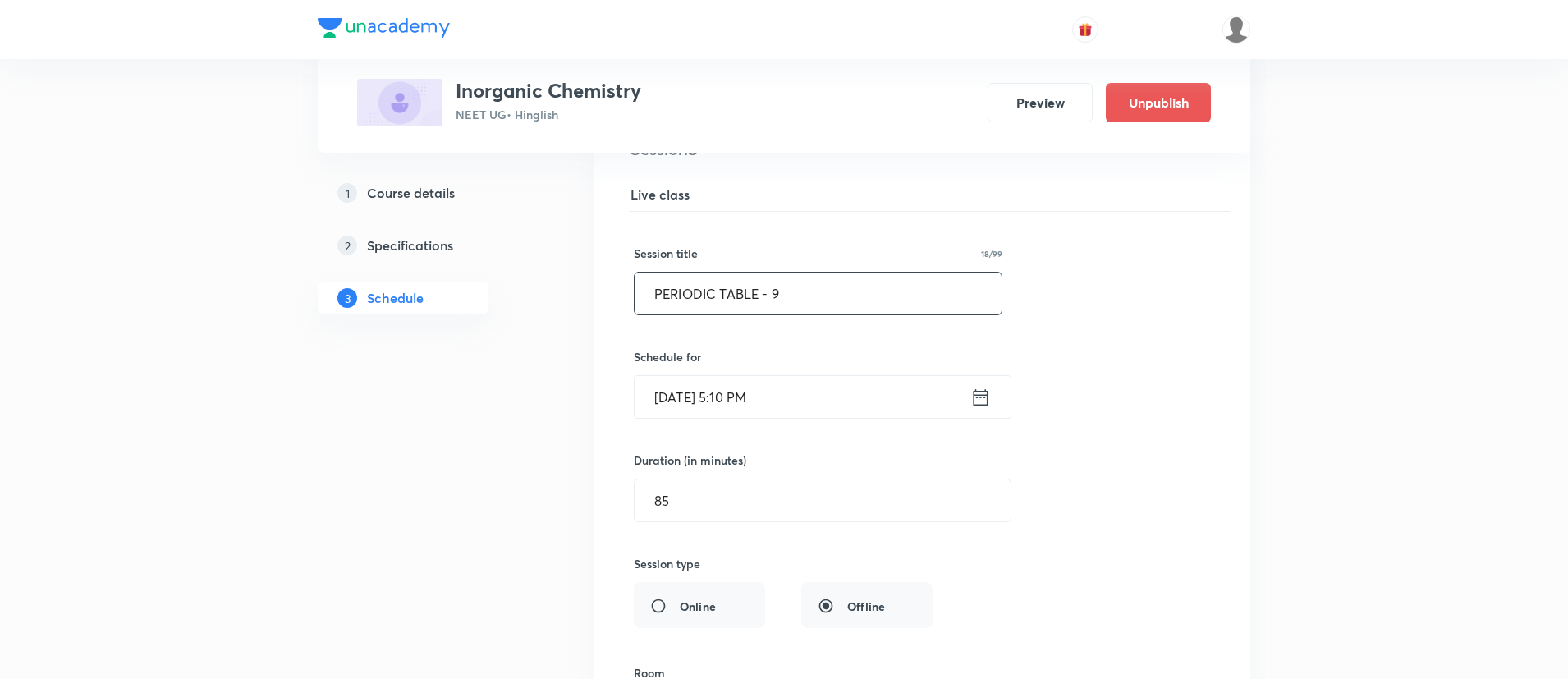
click at [842, 300] on input "PERIODIC TABLE - 9" at bounding box center [818, 294] width 367 height 42
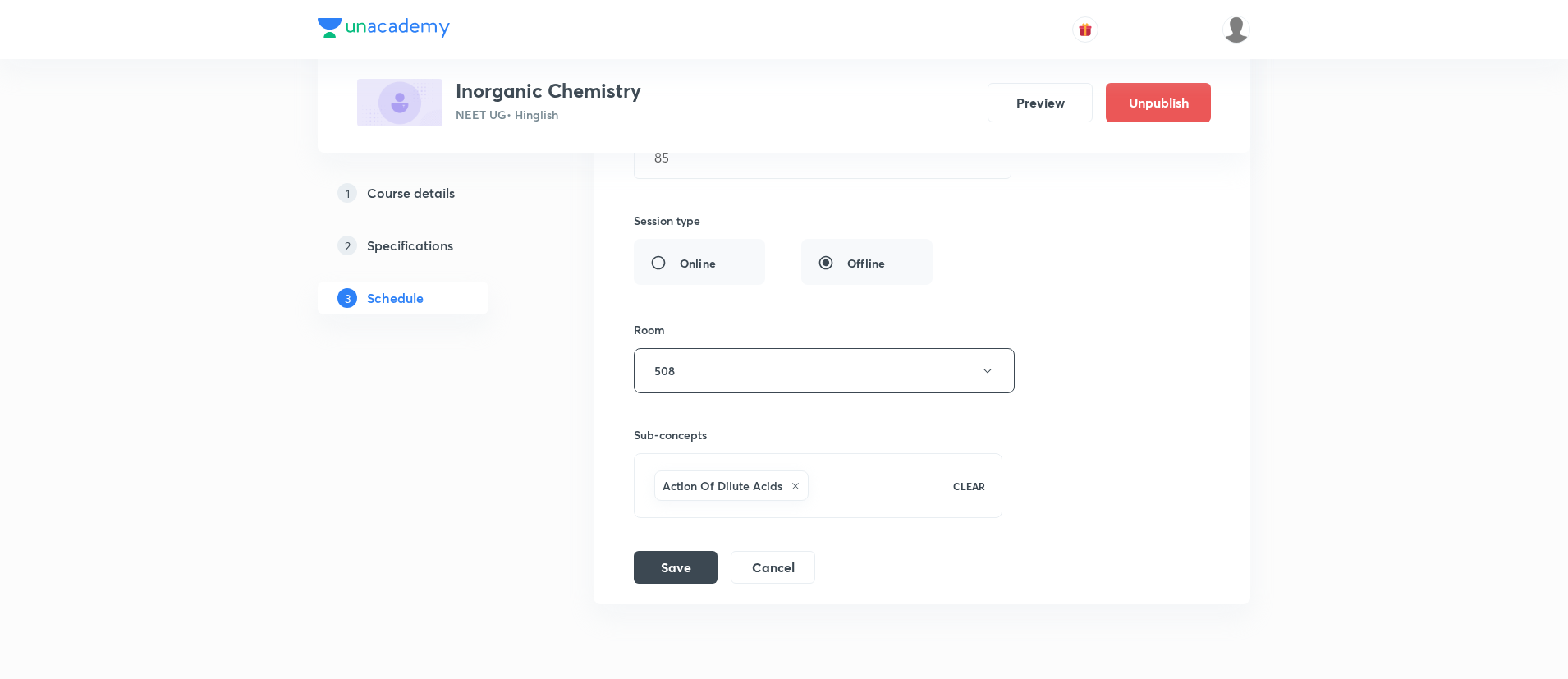
scroll to position [1532, 0]
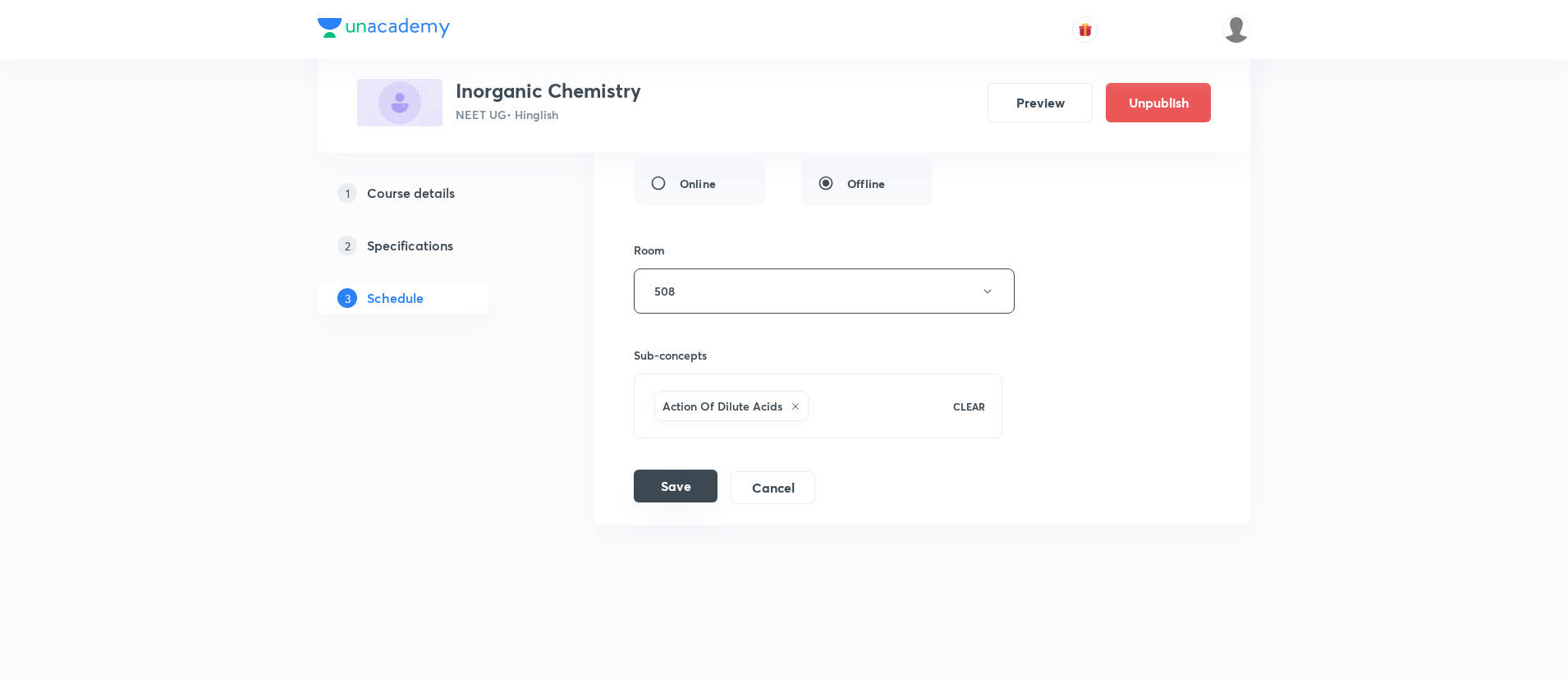
type input "PERIODIC TABLE - 8"
click at [699, 484] on button "Save" at bounding box center [676, 485] width 84 height 32
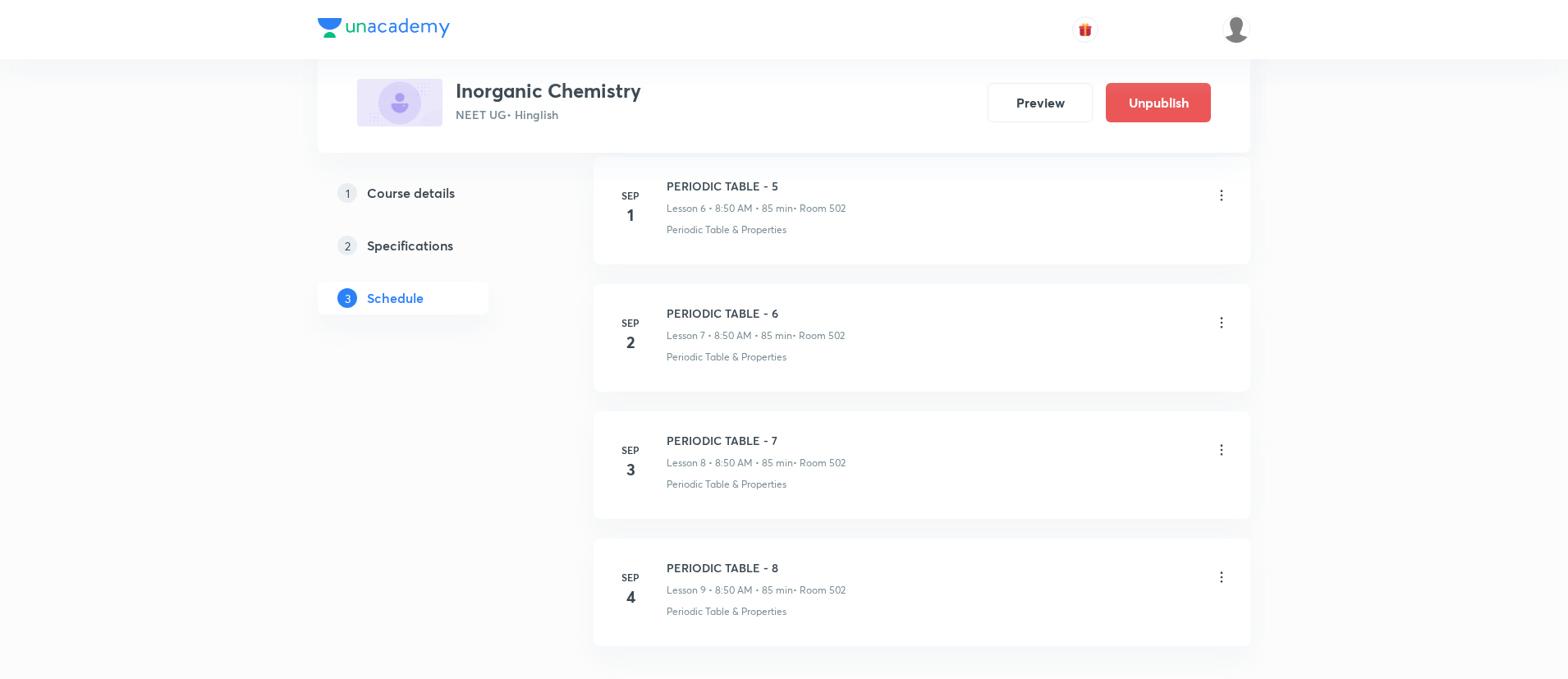
scroll to position [1782, 0]
